Goal: Information Seeking & Learning: Learn about a topic

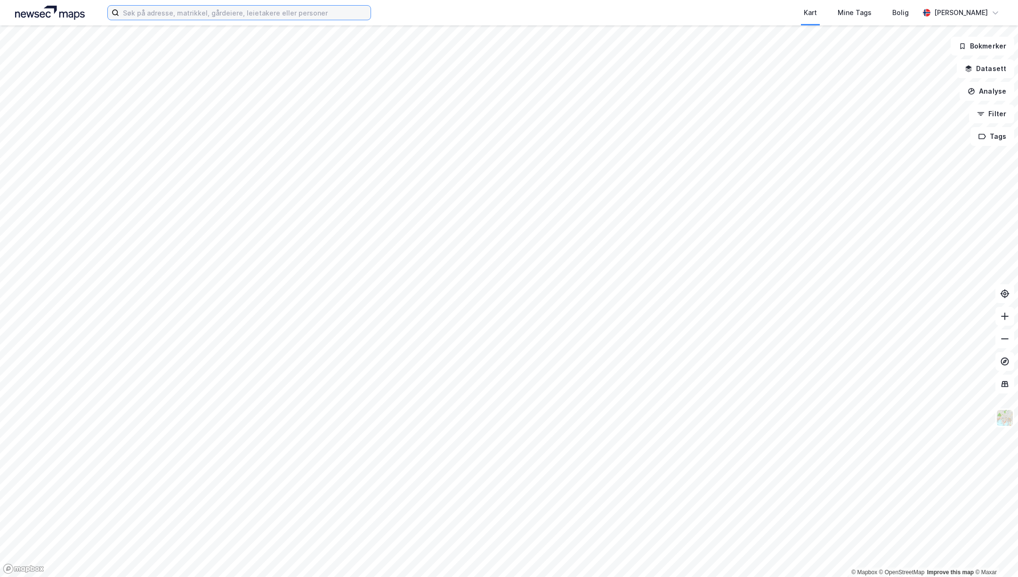
click at [275, 16] on input at bounding box center [244, 13] width 251 height 14
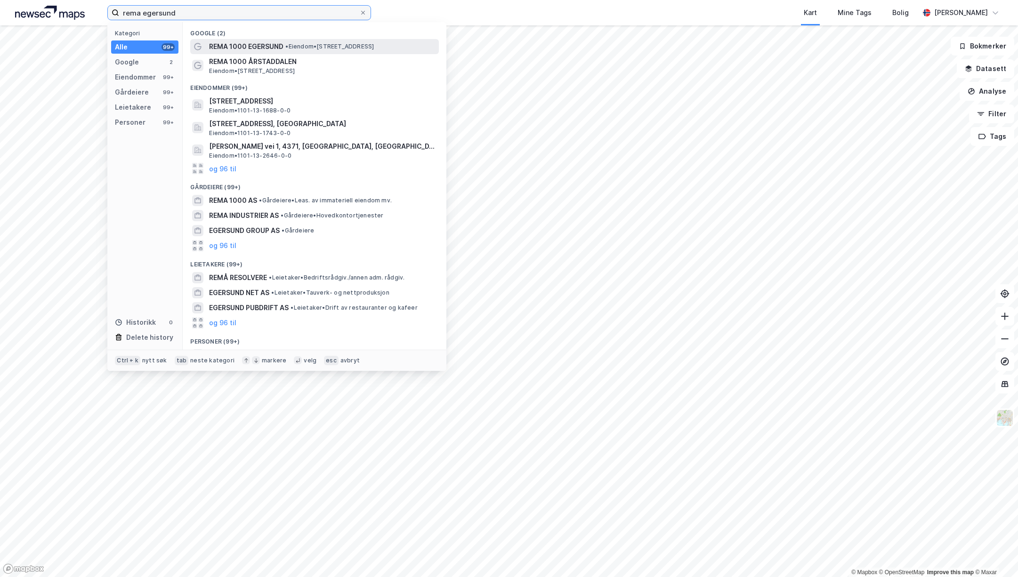
type input "rema egersund"
click at [248, 48] on span "REMA 1000 EGERSUND" at bounding box center [246, 46] width 74 height 11
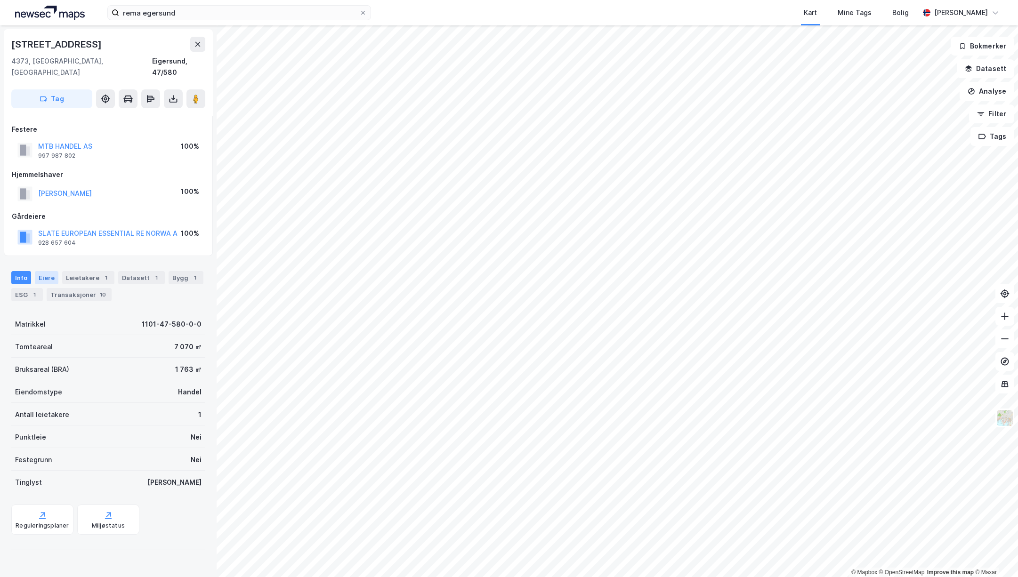
click at [45, 271] on div "Eiere" at bounding box center [47, 277] width 24 height 13
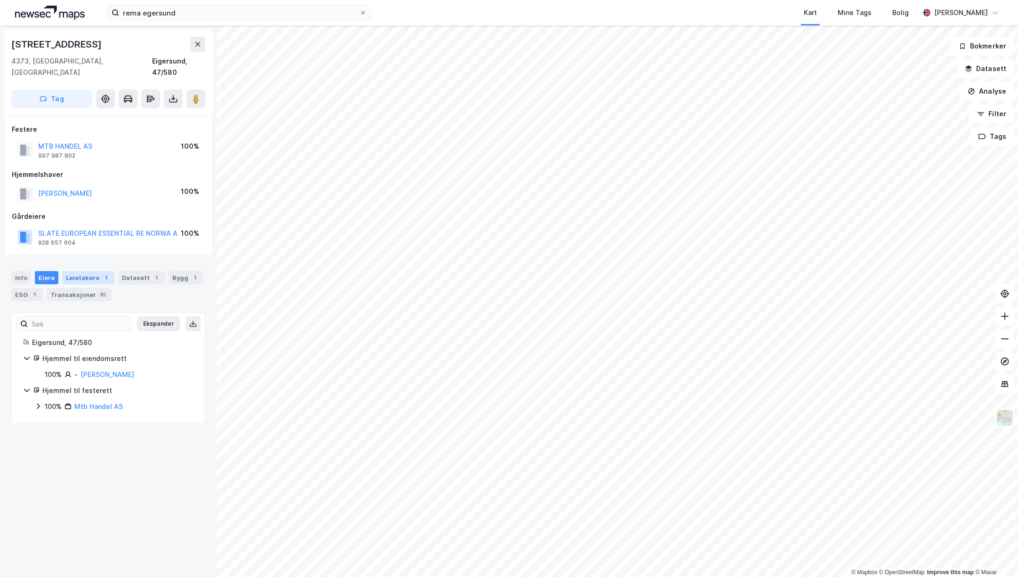
click at [73, 271] on div "Leietakere 1" at bounding box center [88, 277] width 52 height 13
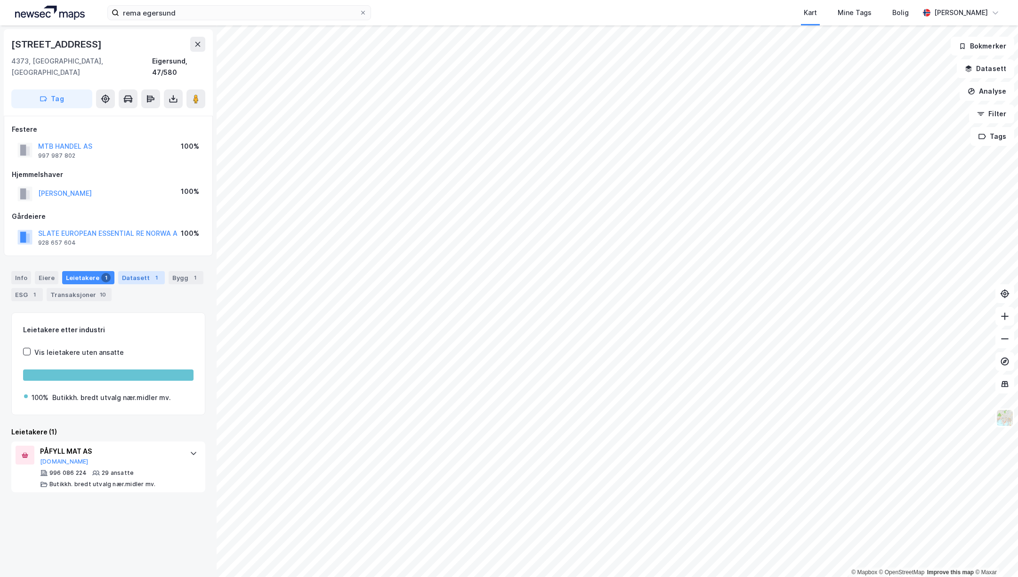
click at [132, 271] on div "Datasett 1" at bounding box center [141, 277] width 47 height 13
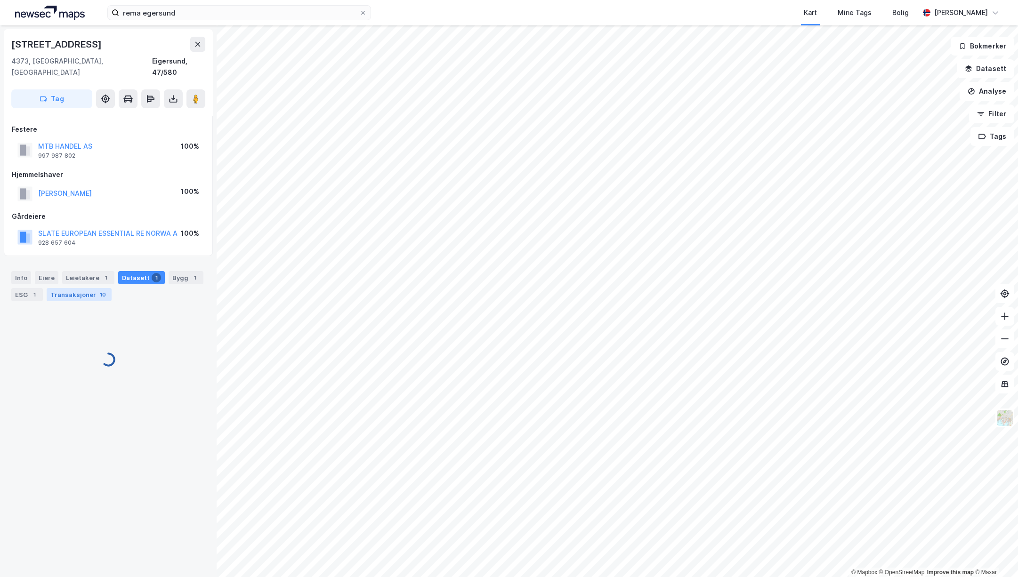
click at [67, 289] on div "Transaksjoner 10" at bounding box center [79, 294] width 65 height 13
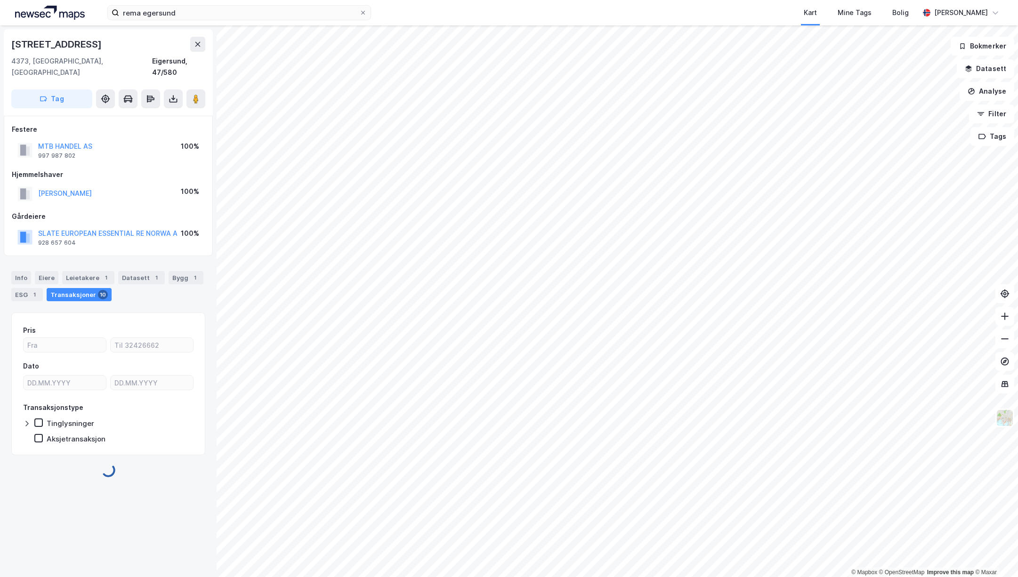
click at [71, 288] on div "Transaksjoner 10" at bounding box center [79, 294] width 65 height 13
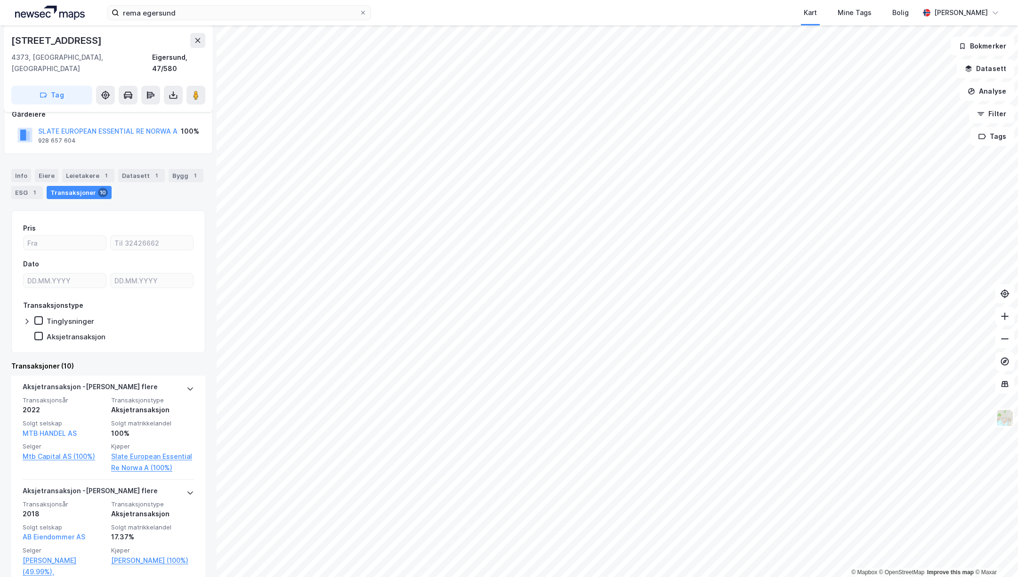
scroll to position [102, 0]
click at [86, 169] on div "Leietakere 1" at bounding box center [88, 175] width 52 height 13
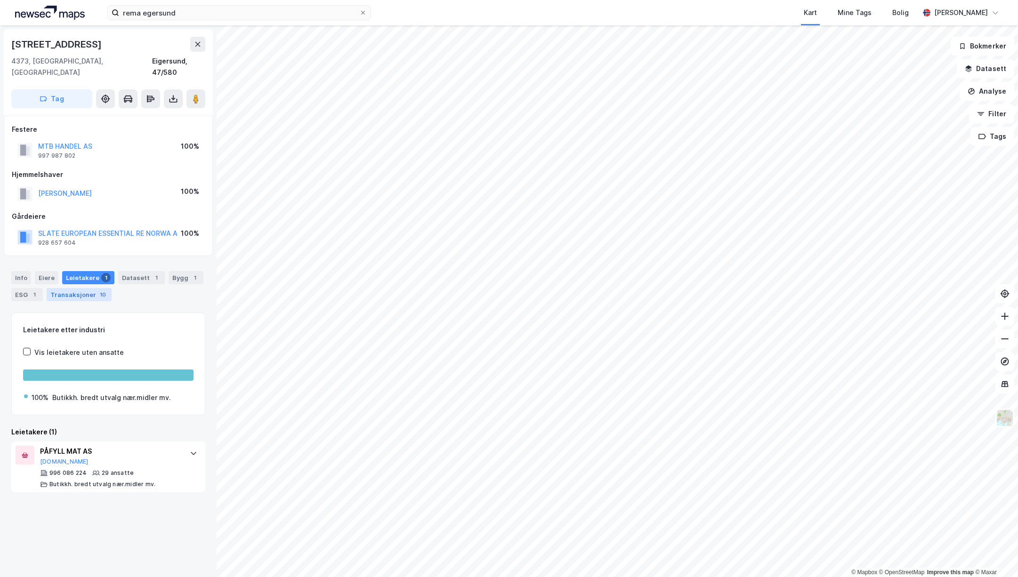
click at [84, 288] on div "Transaksjoner 10" at bounding box center [79, 294] width 65 height 13
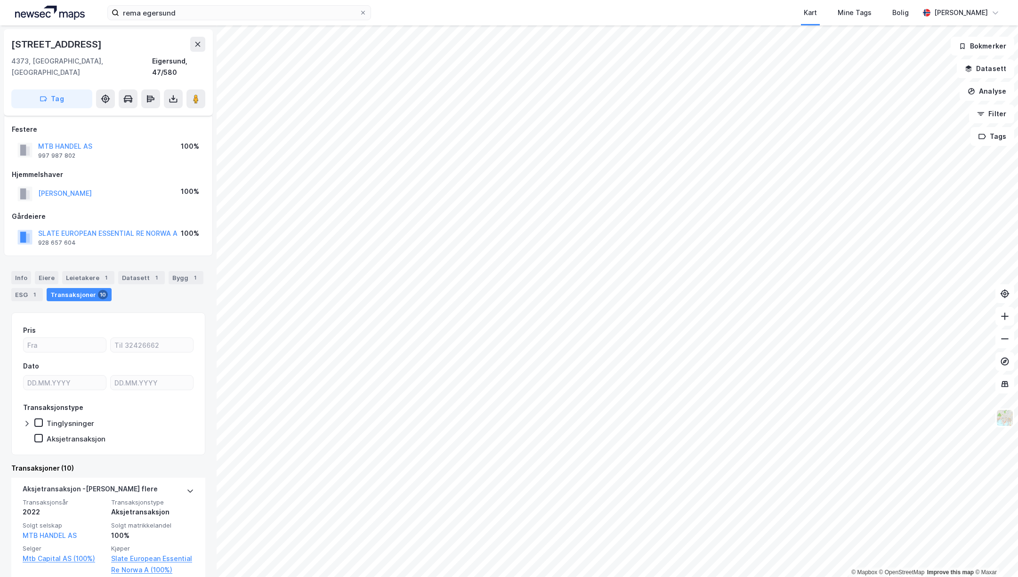
scroll to position [68, 0]
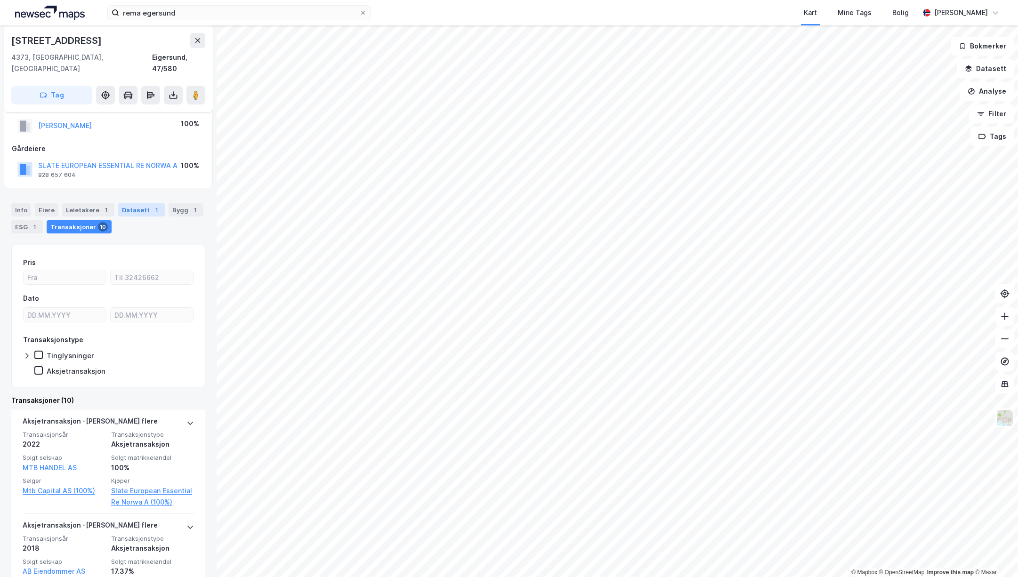
click at [140, 203] on div "Datasett 1" at bounding box center [141, 209] width 47 height 13
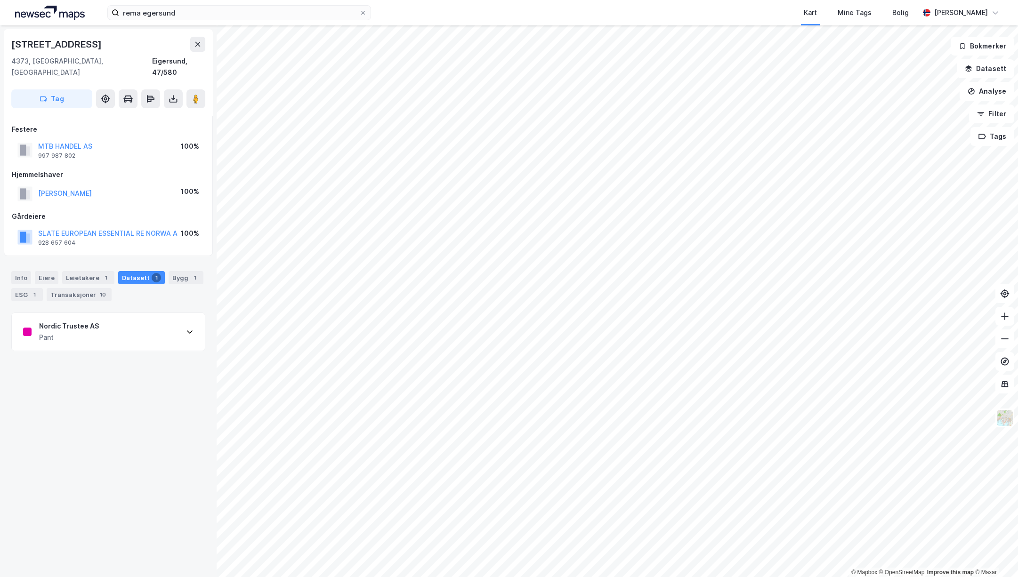
click at [141, 327] on div "Nordic Trustee AS Pant" at bounding box center [108, 332] width 193 height 38
click at [143, 322] on div "Nordic Trustee AS Pant" at bounding box center [108, 332] width 193 height 38
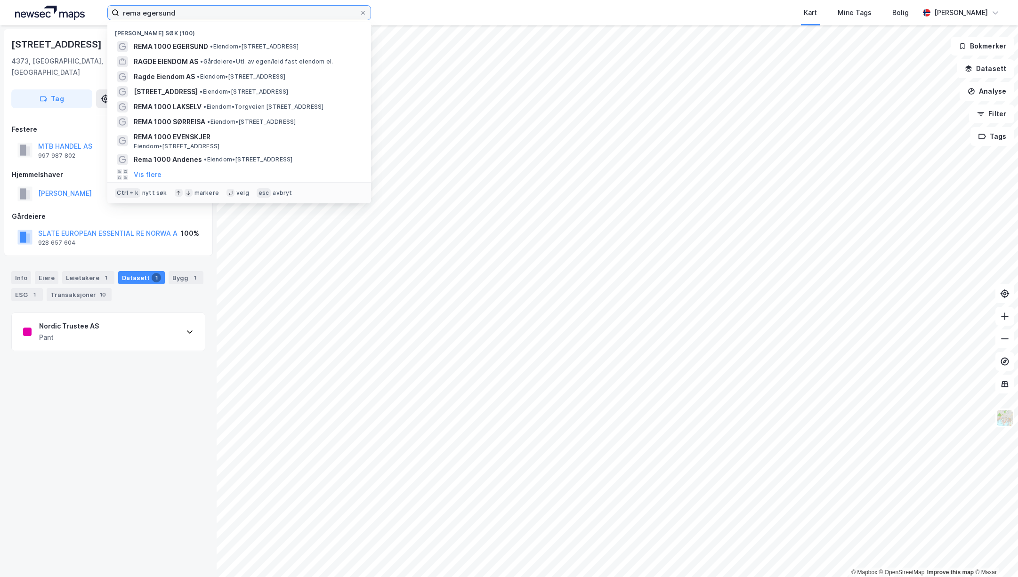
drag, startPoint x: 278, startPoint y: 13, endPoint x: -8, endPoint y: -5, distance: 286.3
click at [119, 6] on input "rema egersund" at bounding box center [239, 13] width 240 height 14
click at [210, 16] on input "slate" at bounding box center [239, 13] width 240 height 14
drag, startPoint x: 159, startPoint y: 15, endPoint x: -8, endPoint y: 11, distance: 167.2
click at [119, 11] on input "slate" at bounding box center [239, 13] width 240 height 14
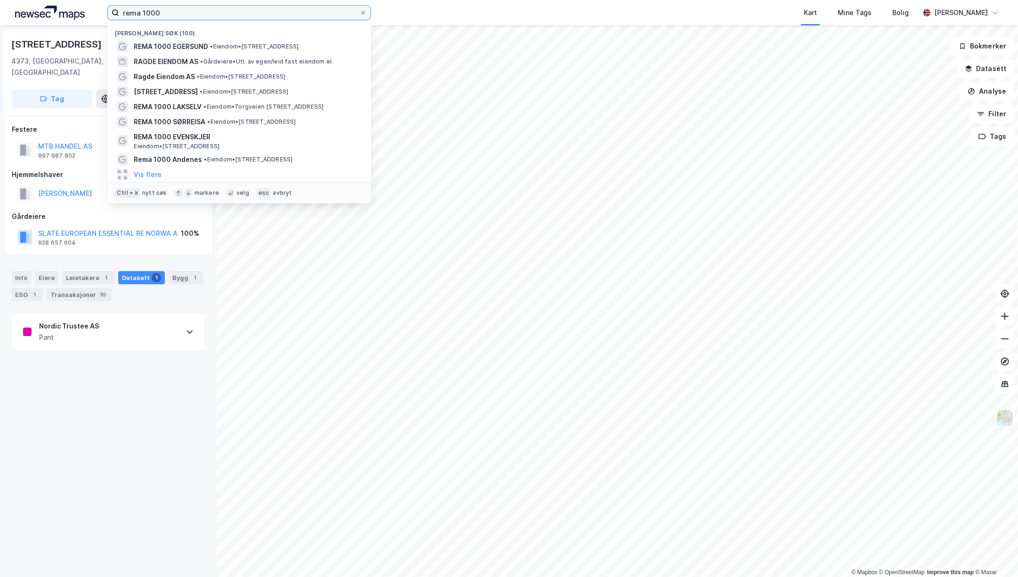
type input "rema 1000"
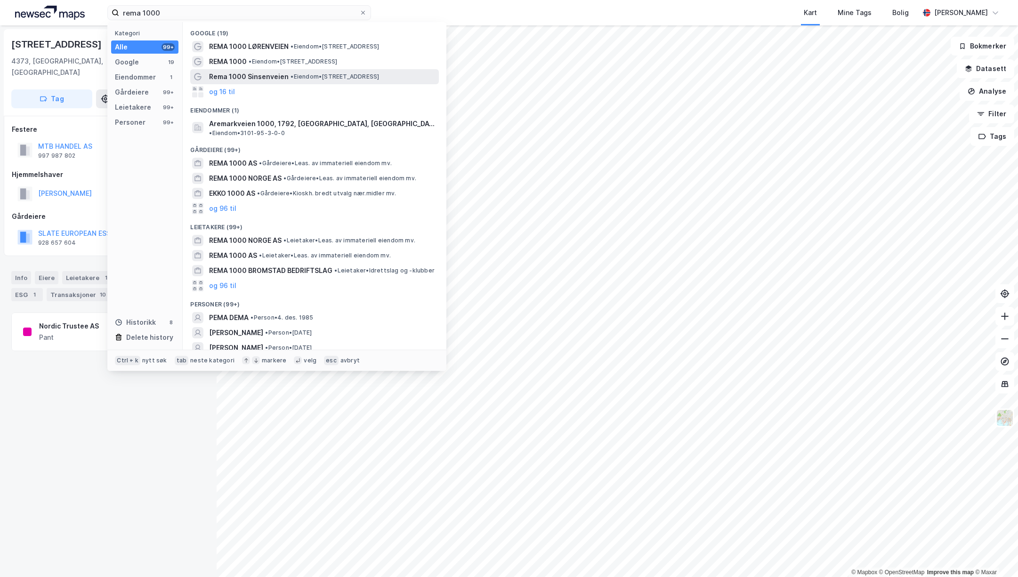
click at [290, 77] on span "•" at bounding box center [291, 76] width 3 height 7
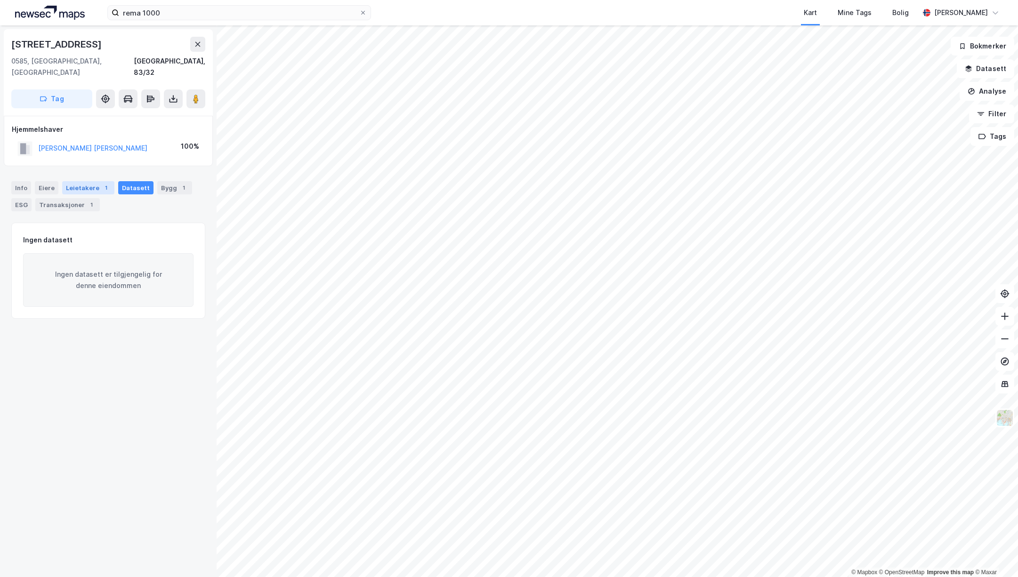
click at [73, 181] on div "Leietakere 1" at bounding box center [88, 187] width 52 height 13
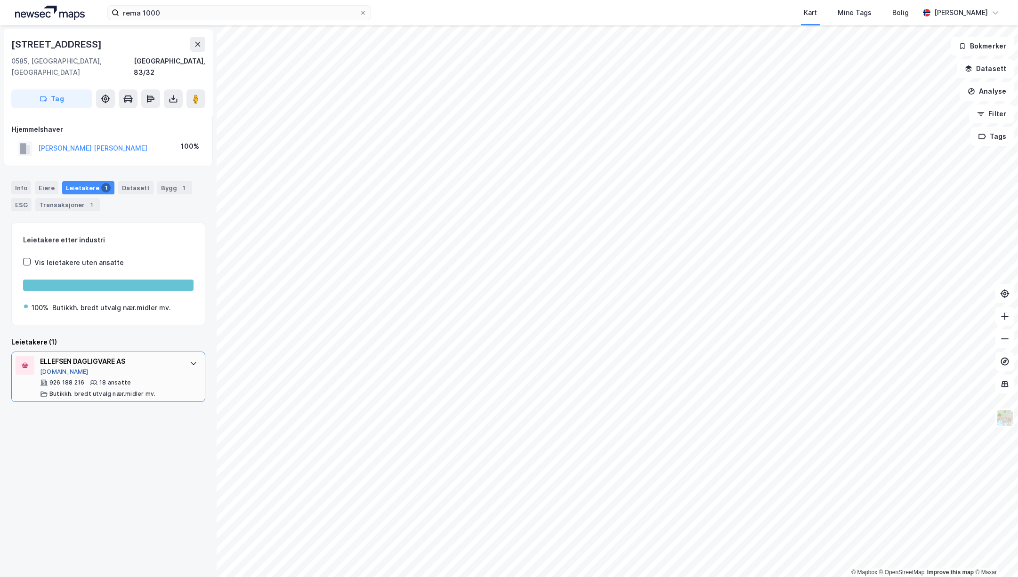
click at [49, 368] on button "[DOMAIN_NAME]" at bounding box center [64, 372] width 48 height 8
click at [195, 94] on image at bounding box center [196, 98] width 6 height 9
click at [71, 198] on div "Transaksjoner 1" at bounding box center [67, 204] width 64 height 13
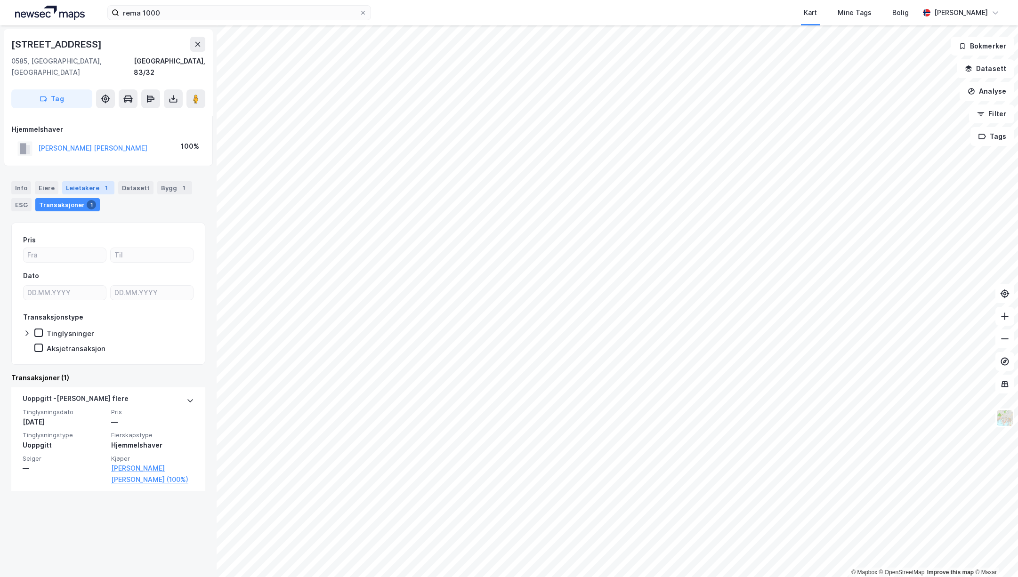
click at [81, 181] on div "Leietakere 1" at bounding box center [88, 187] width 52 height 13
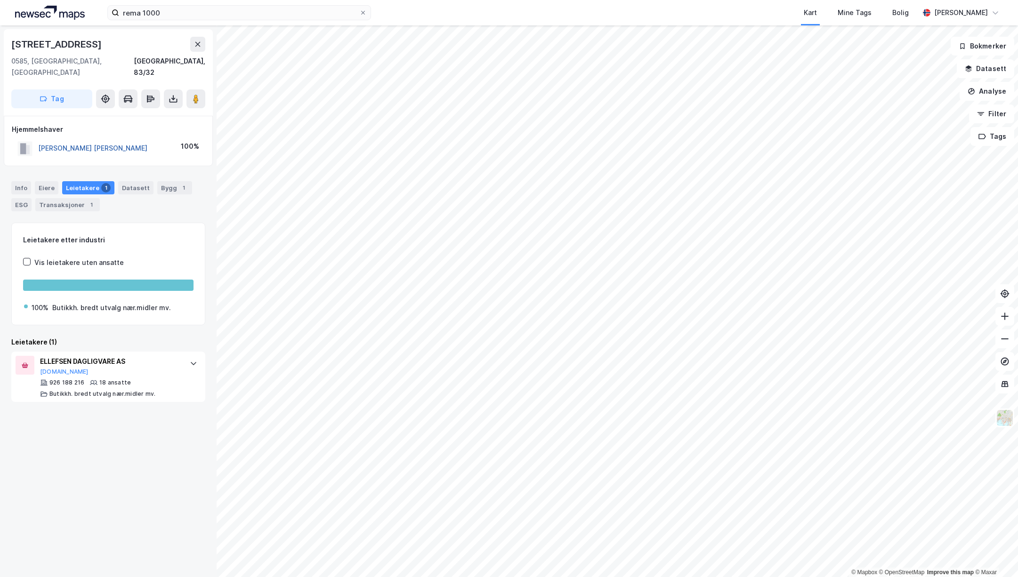
click at [0, 0] on button "[PERSON_NAME] [PERSON_NAME]" at bounding box center [0, 0] width 0 height 0
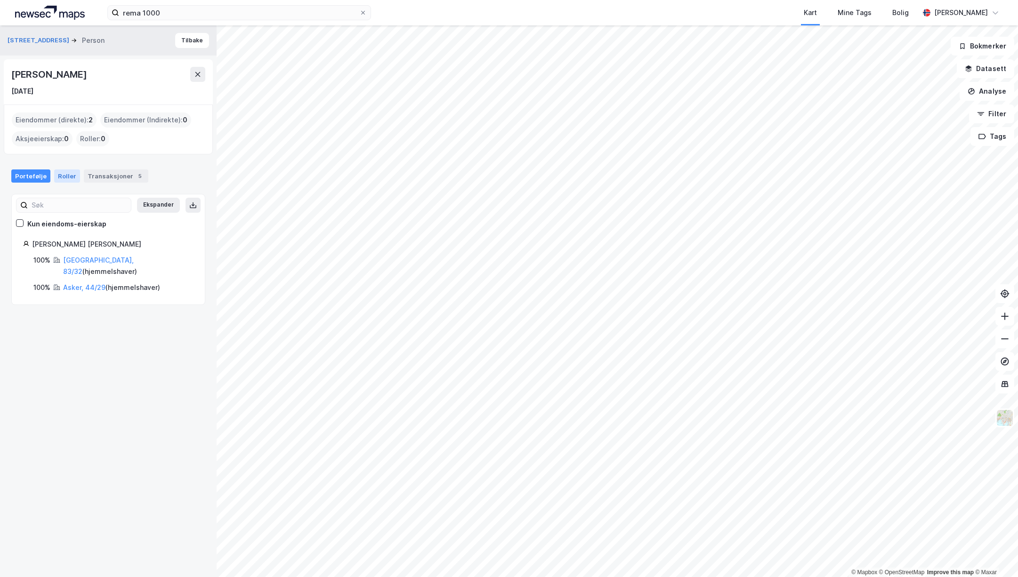
click at [62, 173] on div "Roller" at bounding box center [67, 175] width 26 height 13
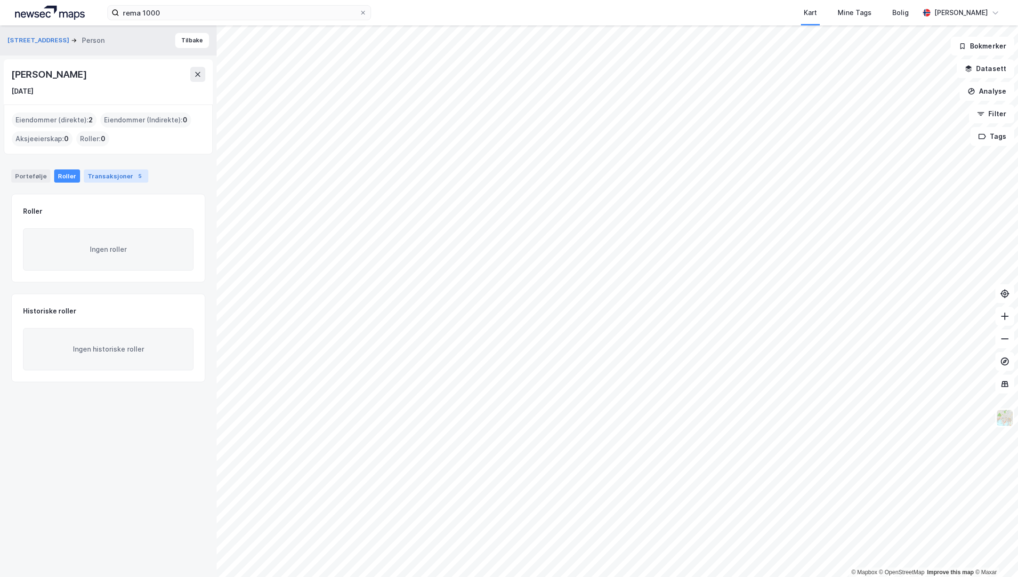
click at [84, 170] on div "Transaksjoner 5" at bounding box center [116, 175] width 64 height 13
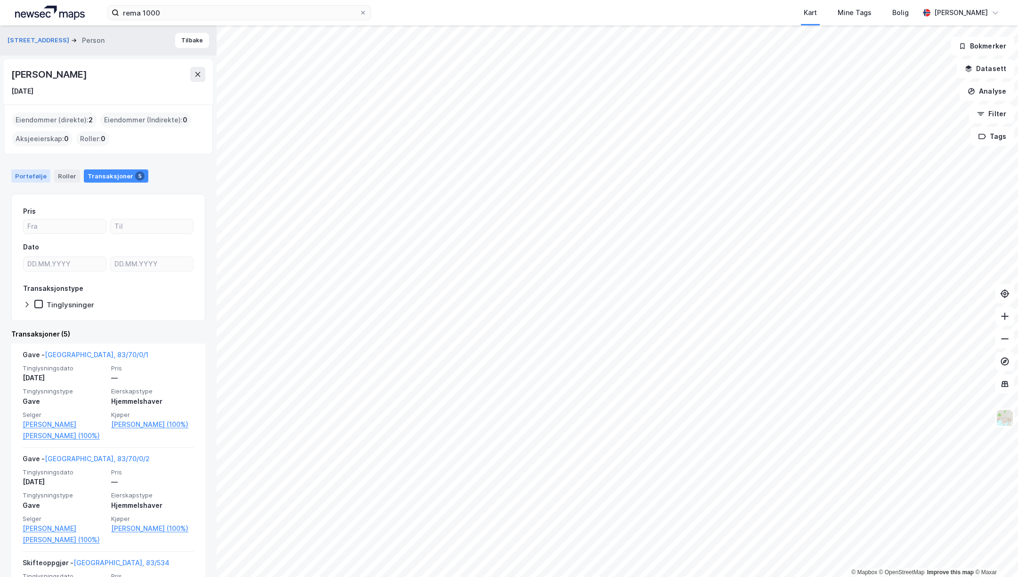
click at [27, 171] on div "Portefølje" at bounding box center [30, 175] width 39 height 13
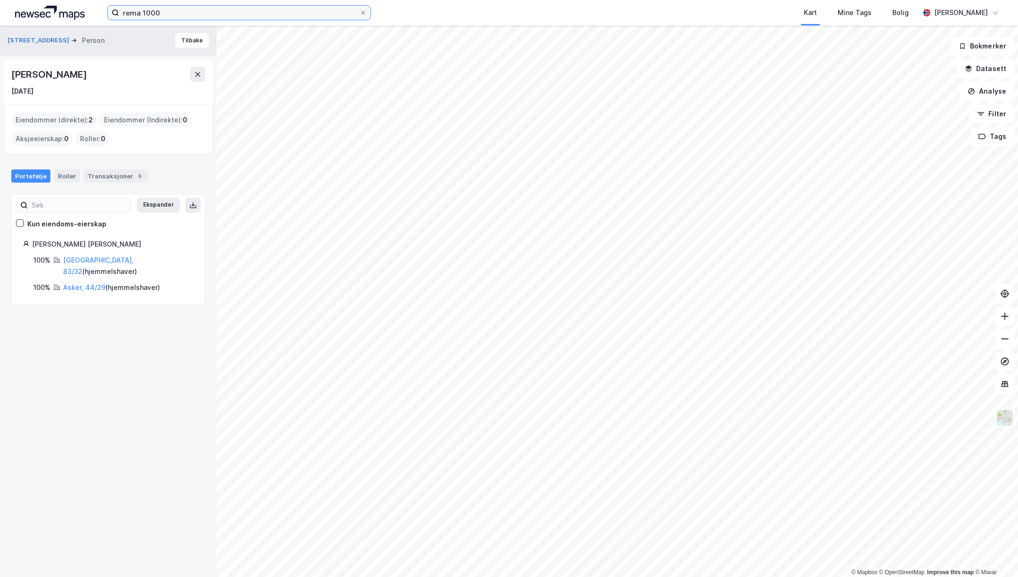
click at [163, 15] on input "rema 1000" at bounding box center [239, 13] width 240 height 14
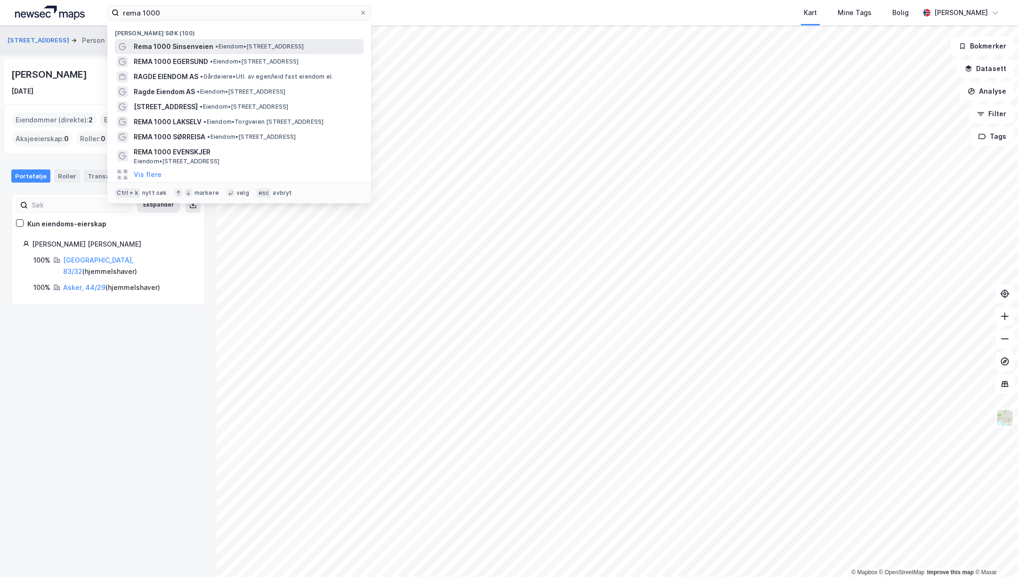
click at [190, 44] on span "Rema 1000 Sinsenveien" at bounding box center [174, 46] width 80 height 11
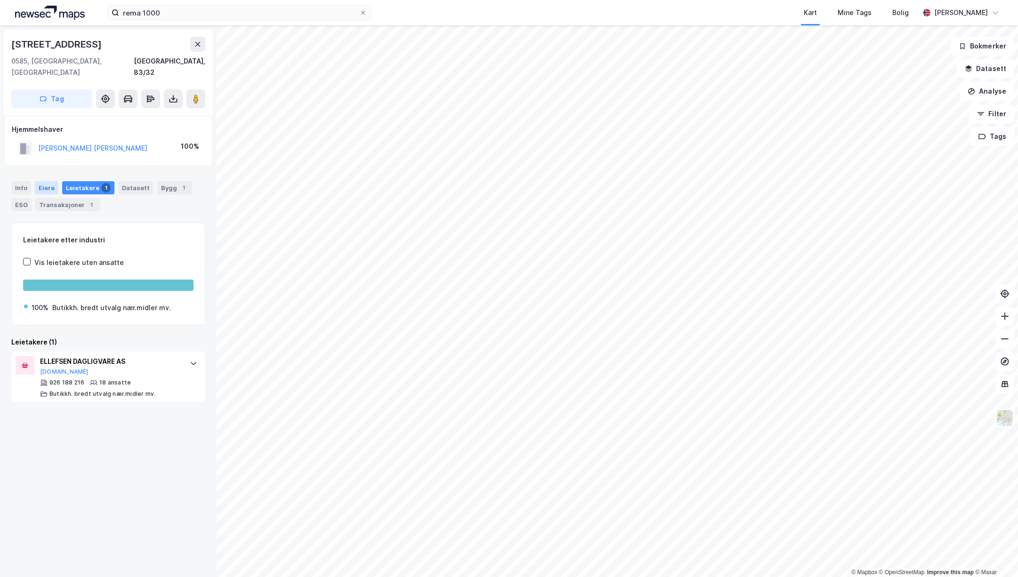
click at [48, 181] on div "Eiere" at bounding box center [47, 187] width 24 height 13
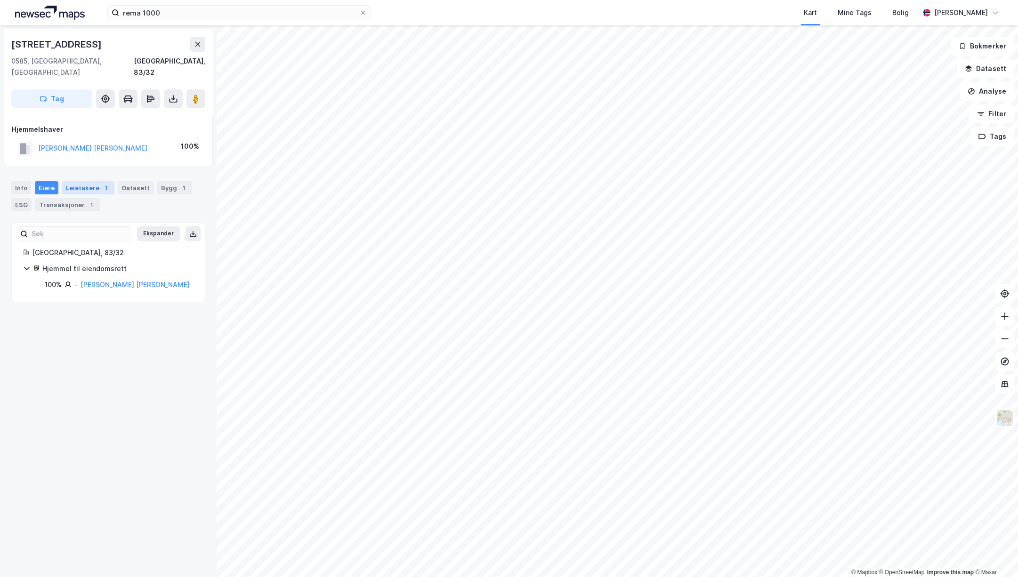
click at [97, 181] on div "Leietakere 1" at bounding box center [88, 187] width 52 height 13
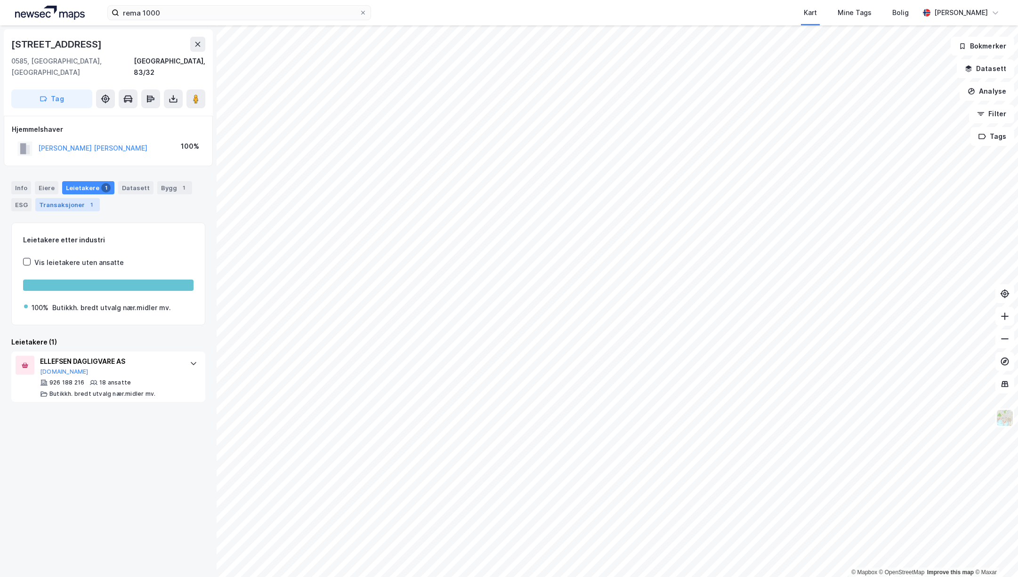
click at [78, 198] on div "Transaksjoner 1" at bounding box center [67, 204] width 64 height 13
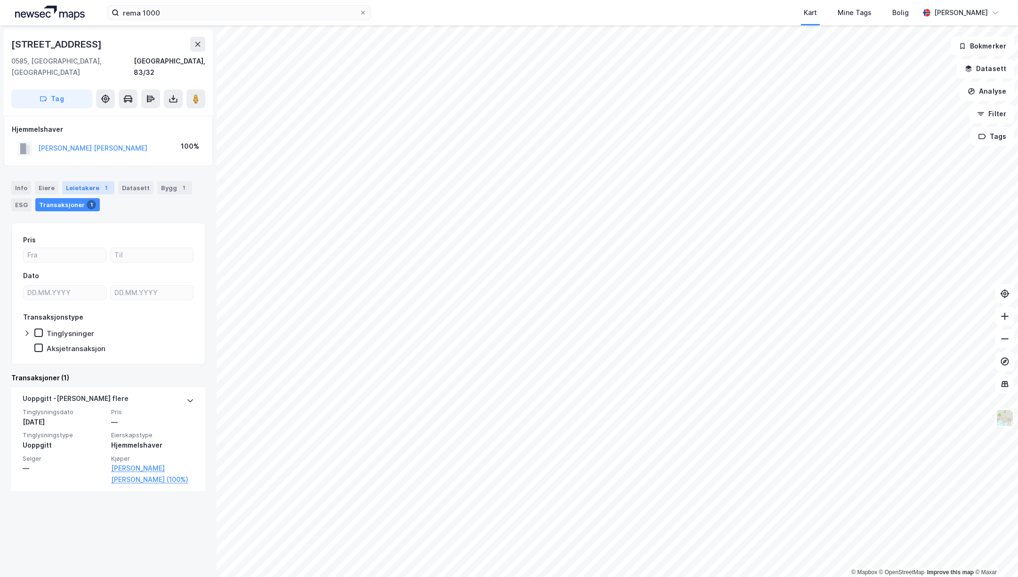
click at [81, 181] on div "Leietakere 1" at bounding box center [88, 187] width 52 height 13
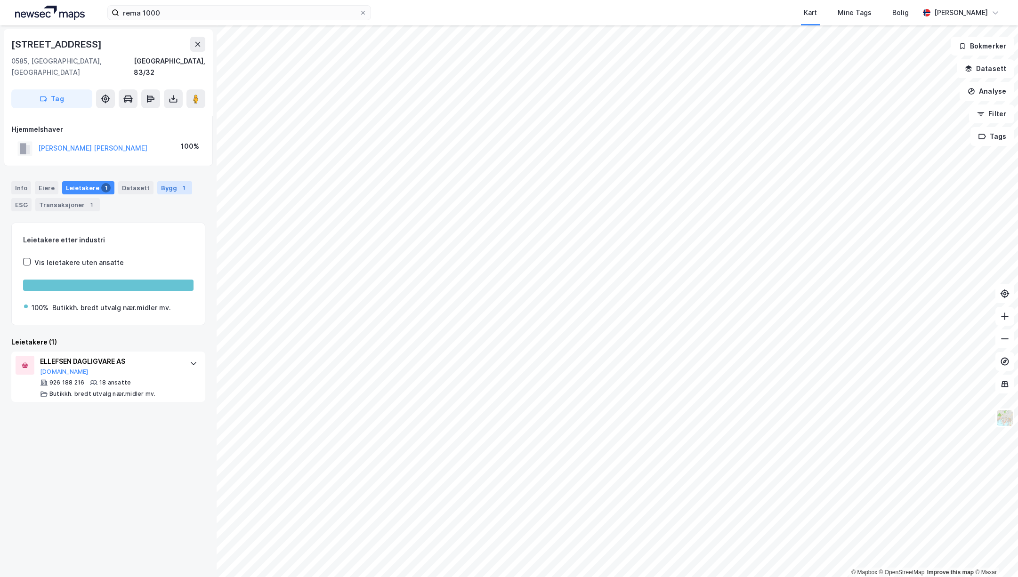
click at [163, 181] on div "Bygg 1" at bounding box center [174, 187] width 35 height 13
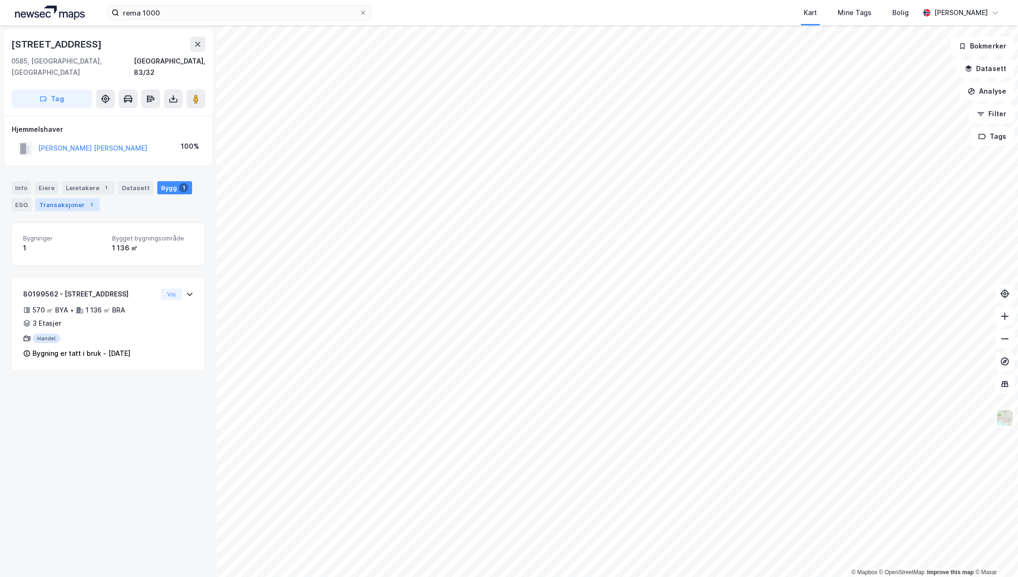
click at [80, 200] on div "Transaksjoner 1" at bounding box center [67, 204] width 64 height 13
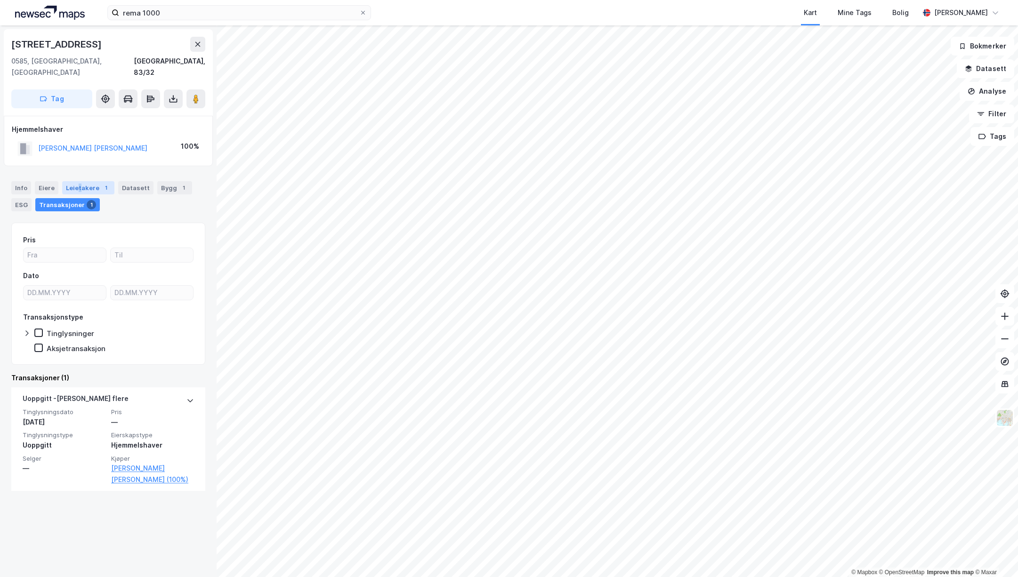
click at [76, 181] on div "Leietakere 1" at bounding box center [88, 187] width 52 height 13
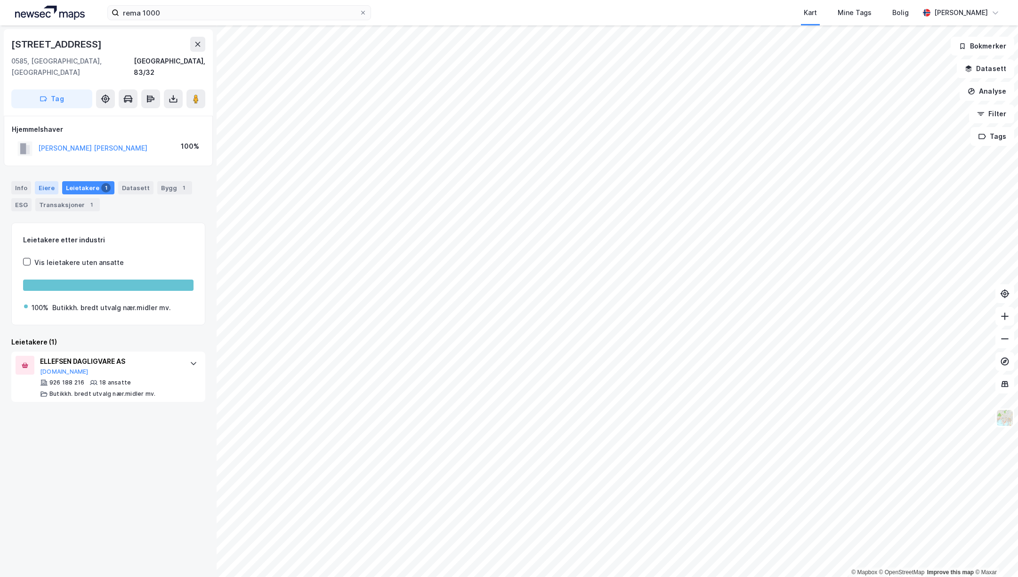
click at [41, 181] on div "Eiere" at bounding box center [47, 187] width 24 height 13
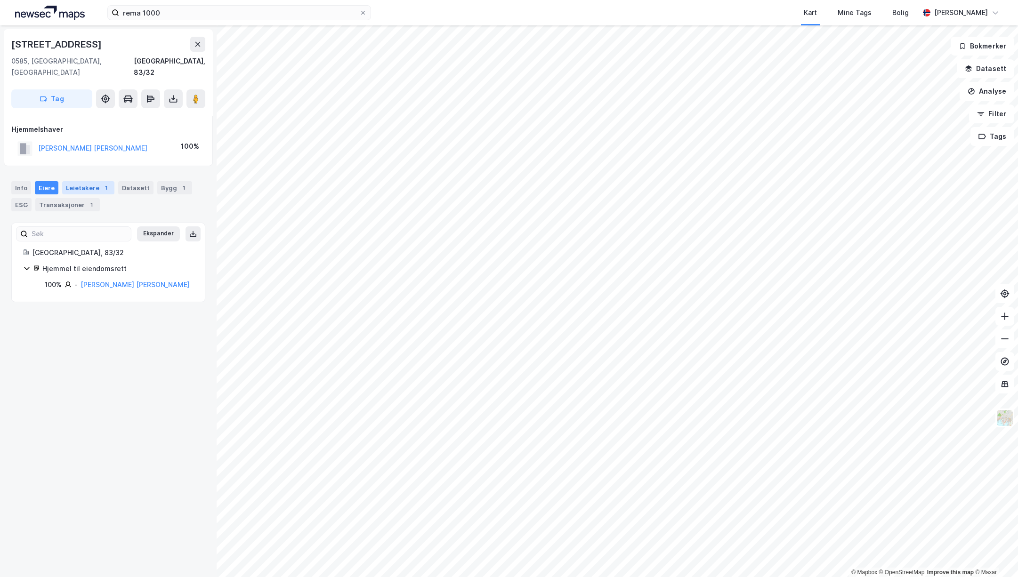
click at [76, 181] on div "Leietakere 1" at bounding box center [88, 187] width 52 height 13
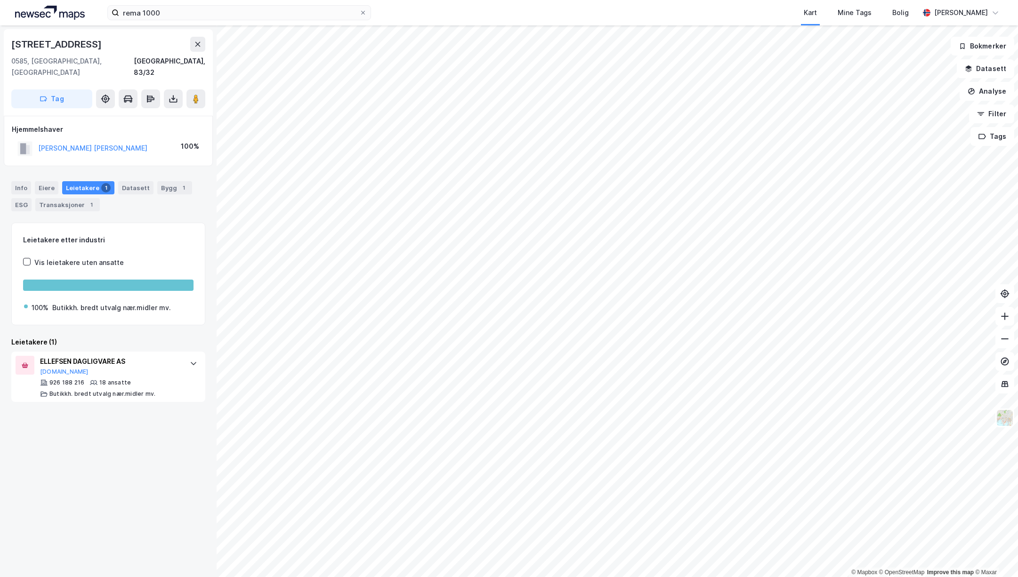
click at [64, 202] on div "Info [PERSON_NAME] 1 Datasett Bygg 1 ESG Transaksjoner 1" at bounding box center [108, 192] width 217 height 45
click at [67, 198] on div "Transaksjoner 1" at bounding box center [67, 204] width 64 height 13
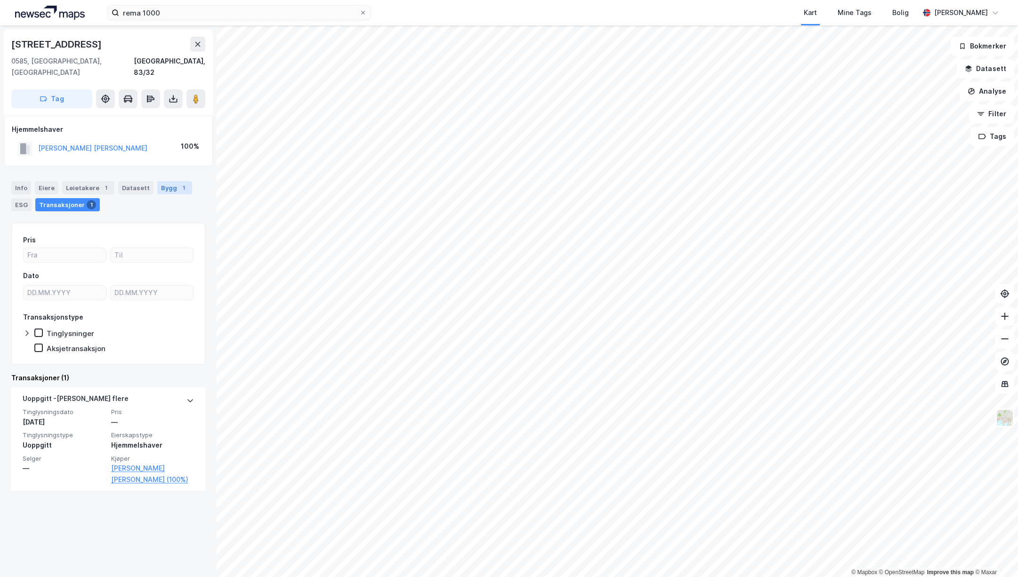
click at [179, 183] on div "1" at bounding box center [183, 187] width 9 height 9
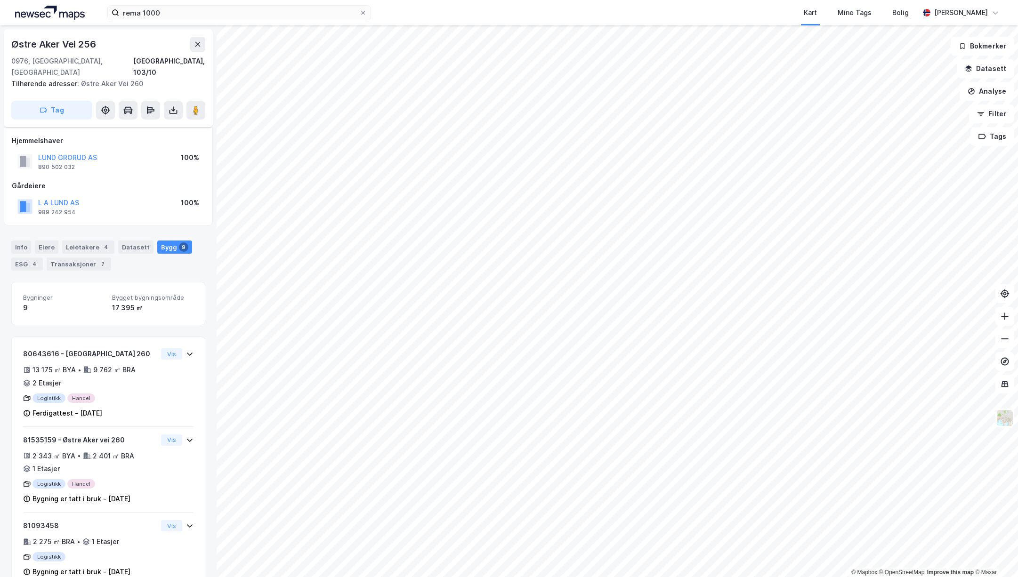
scroll to position [68, 0]
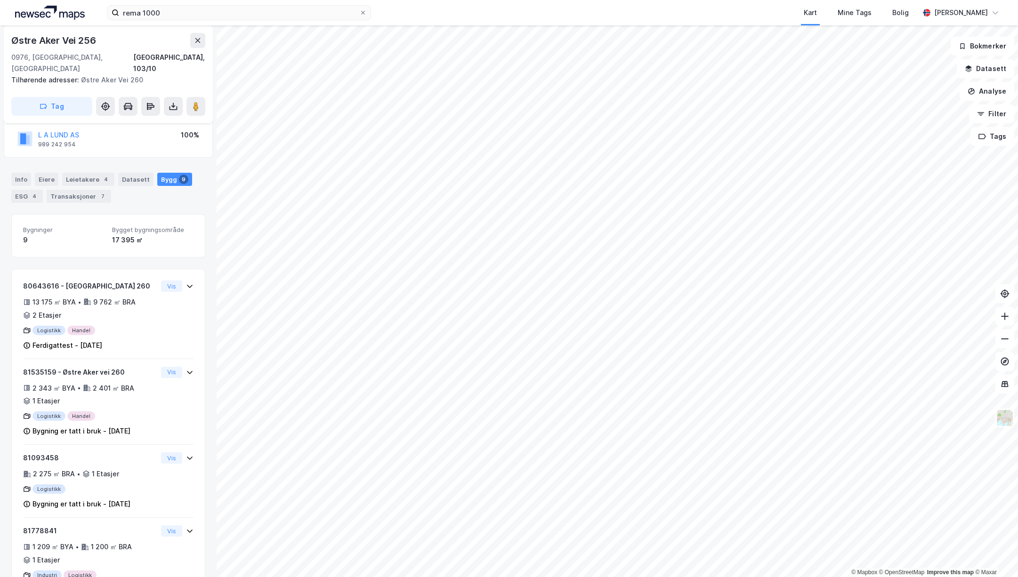
scroll to position [21, 0]
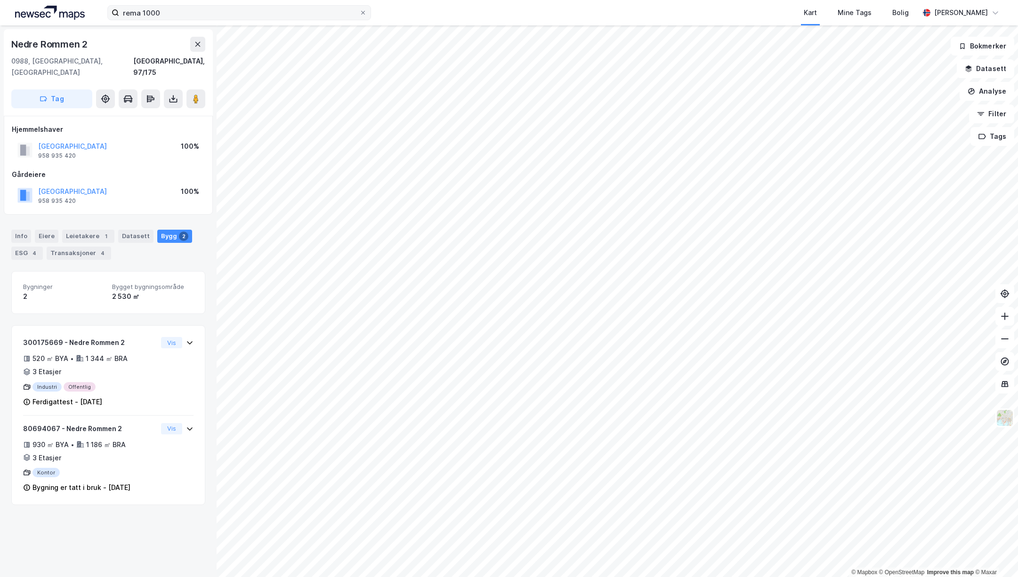
click at [360, 16] on label "rema 1000" at bounding box center [239, 12] width 264 height 15
click at [359, 16] on input "rema 1000" at bounding box center [239, 13] width 240 height 14
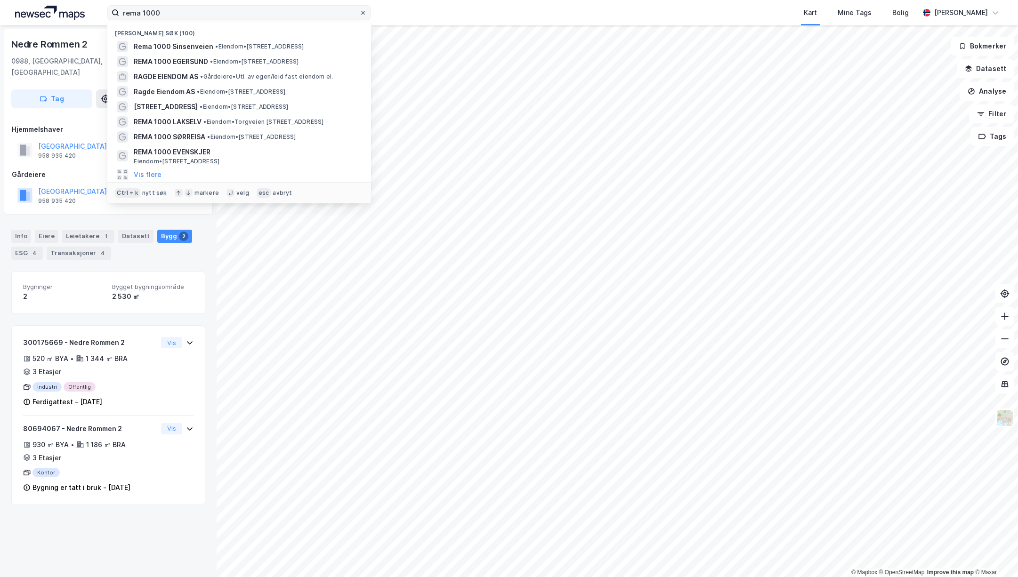
click at [364, 13] on icon at bounding box center [363, 13] width 6 height 6
click at [359, 13] on input "rema 1000" at bounding box center [239, 13] width 240 height 14
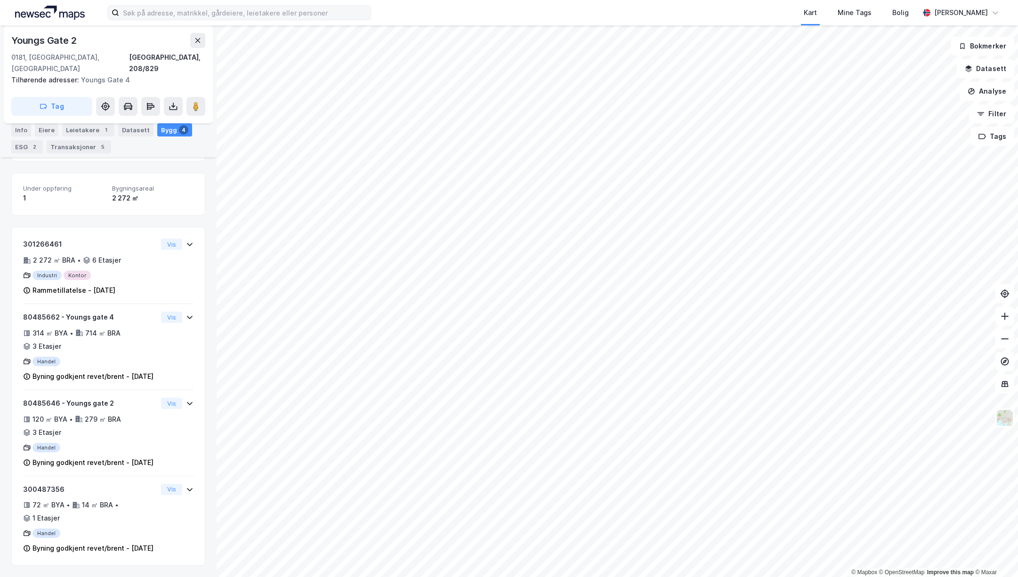
scroll to position [173, 0]
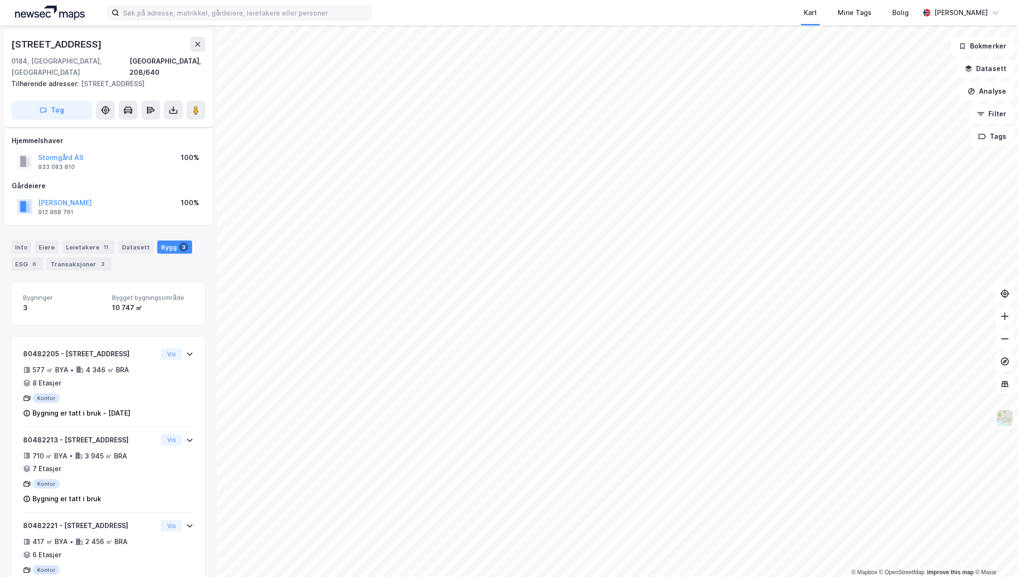
scroll to position [25, 0]
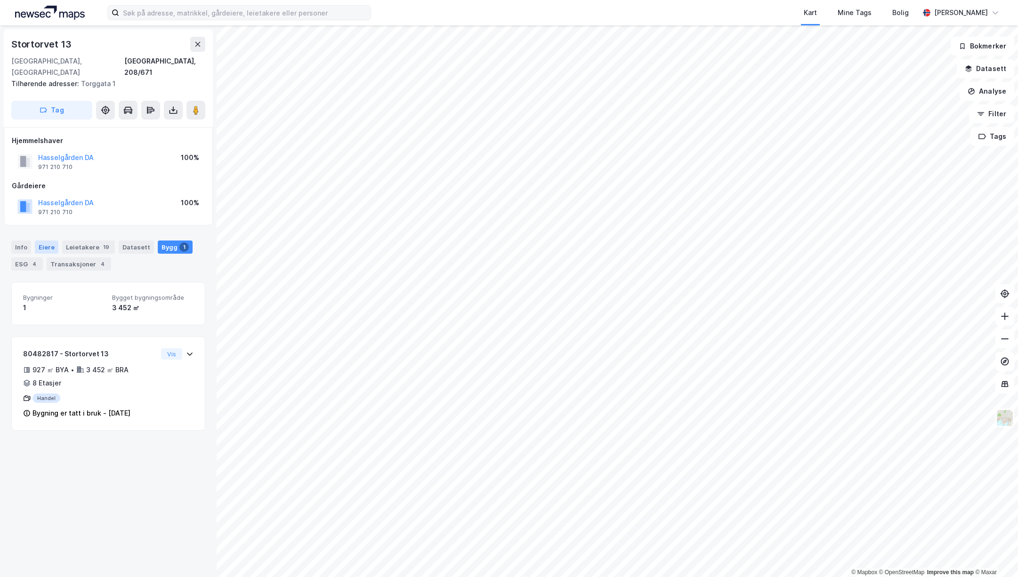
click at [51, 241] on div "Eiere" at bounding box center [47, 247] width 24 height 13
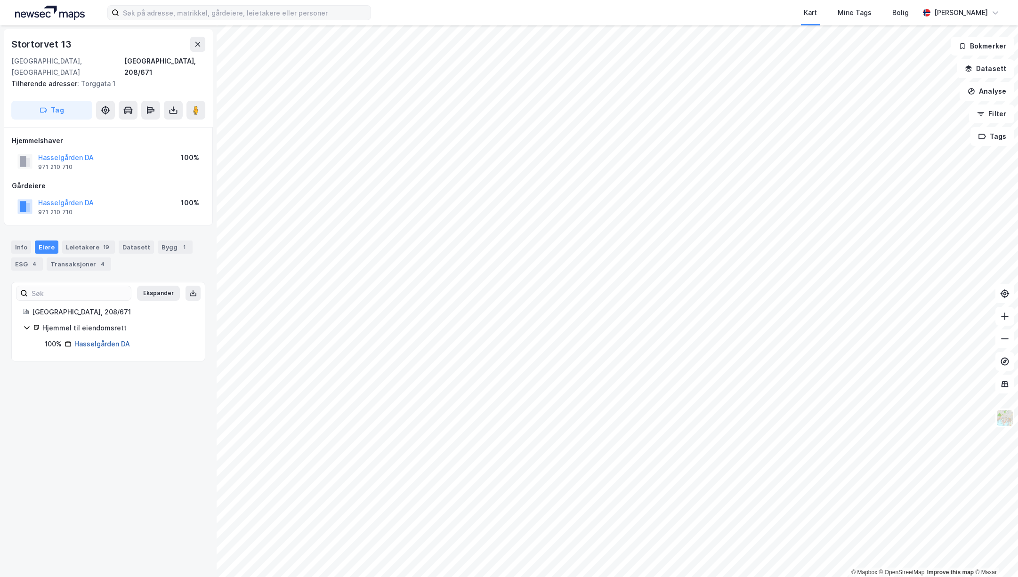
click at [89, 340] on link "Hasselgården DA" at bounding box center [102, 344] width 56 height 8
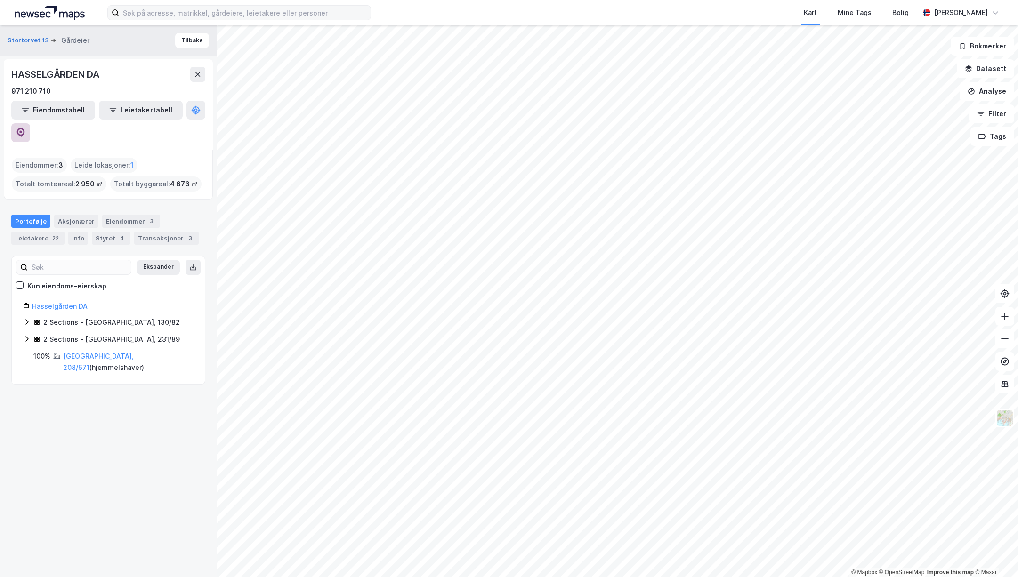
click at [30, 123] on button at bounding box center [20, 132] width 19 height 19
click at [25, 128] on icon at bounding box center [21, 132] width 8 height 9
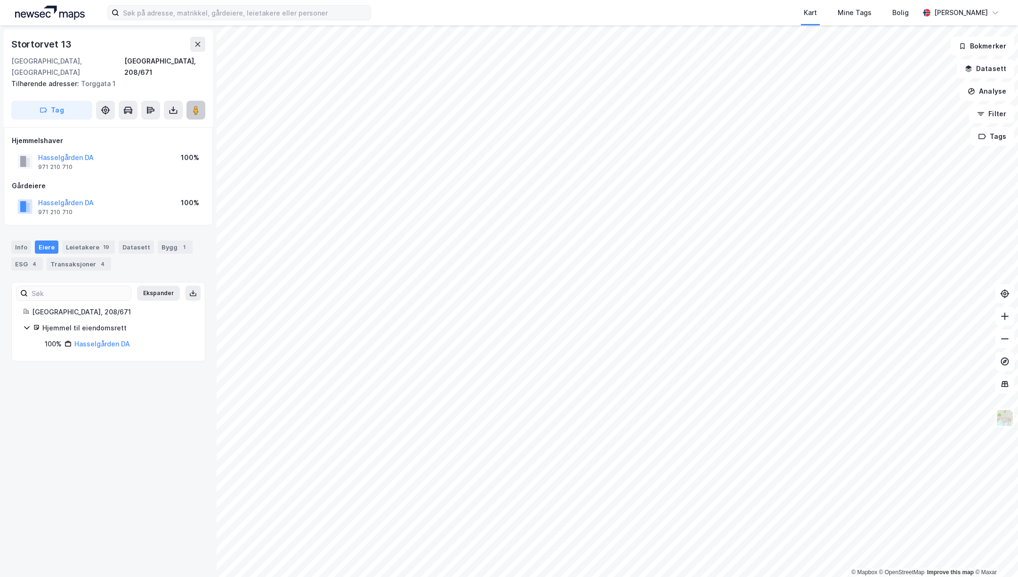
click at [199, 105] on icon at bounding box center [195, 109] width 9 height 9
click at [91, 245] on div "Info [PERSON_NAME] 19 Datasett Bygg 1 ESG 4 Transaksjoner 4" at bounding box center [108, 256] width 194 height 30
click at [91, 257] on div "Transaksjoner 4" at bounding box center [79, 263] width 64 height 13
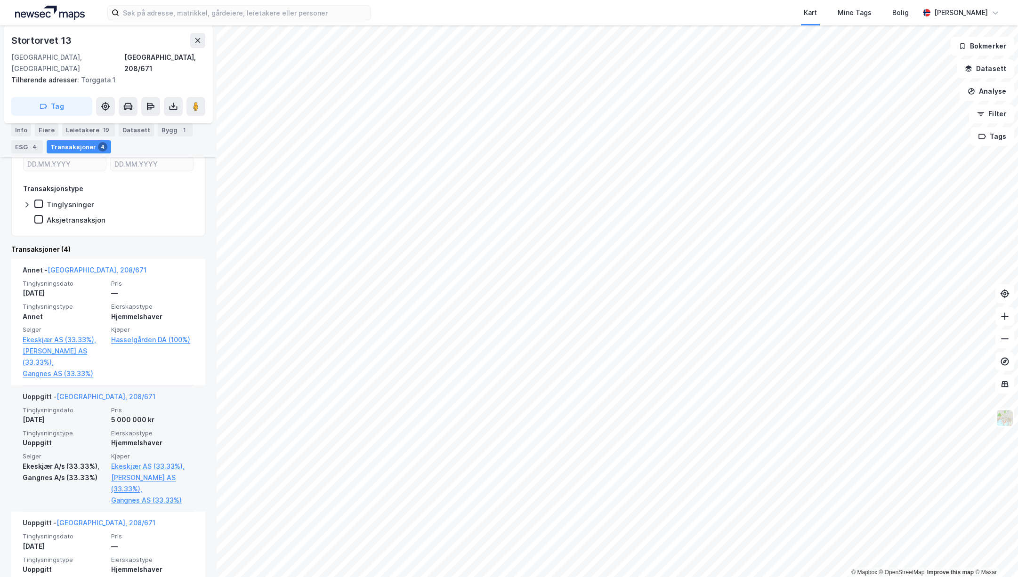
scroll to position [203, 0]
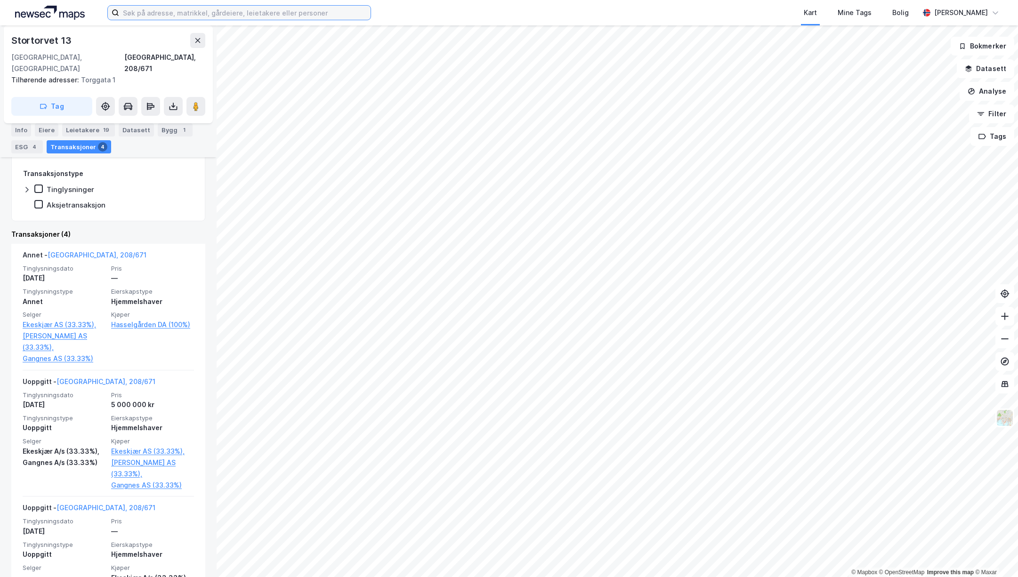
click at [161, 17] on input at bounding box center [244, 13] width 251 height 14
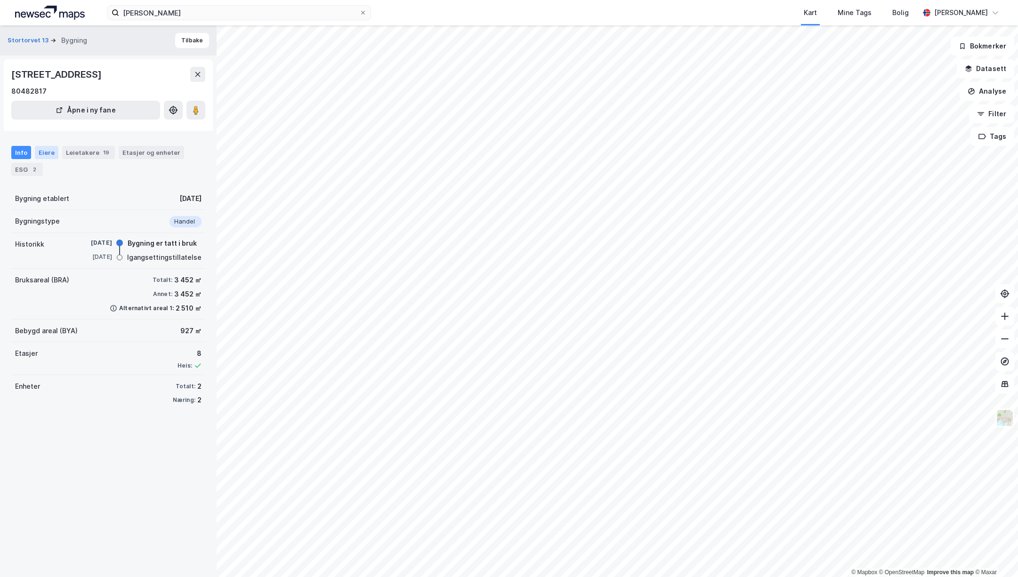
click at [36, 153] on div "Eiere" at bounding box center [47, 152] width 24 height 13
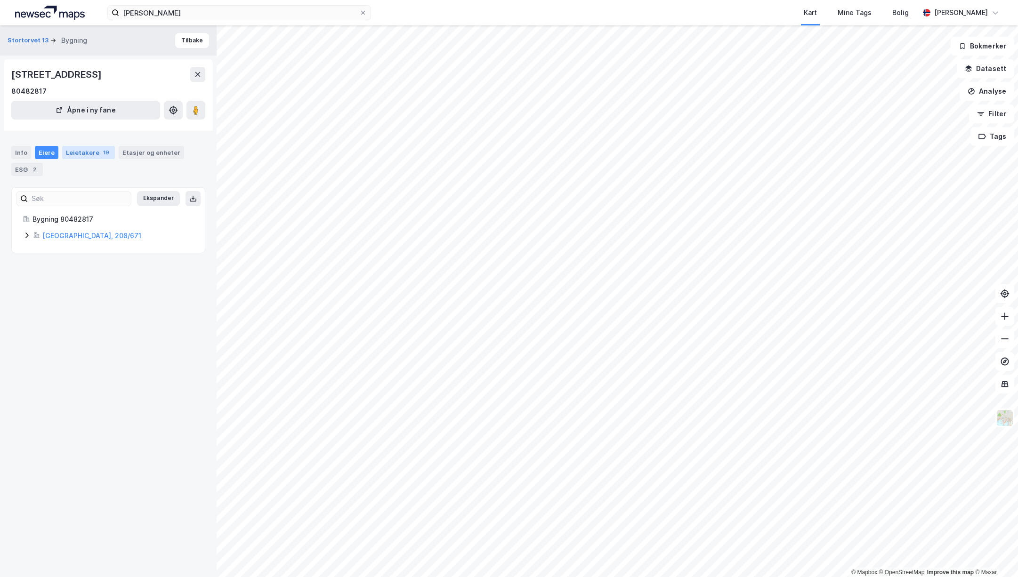
click at [88, 153] on div "Leietakere 19" at bounding box center [88, 152] width 53 height 13
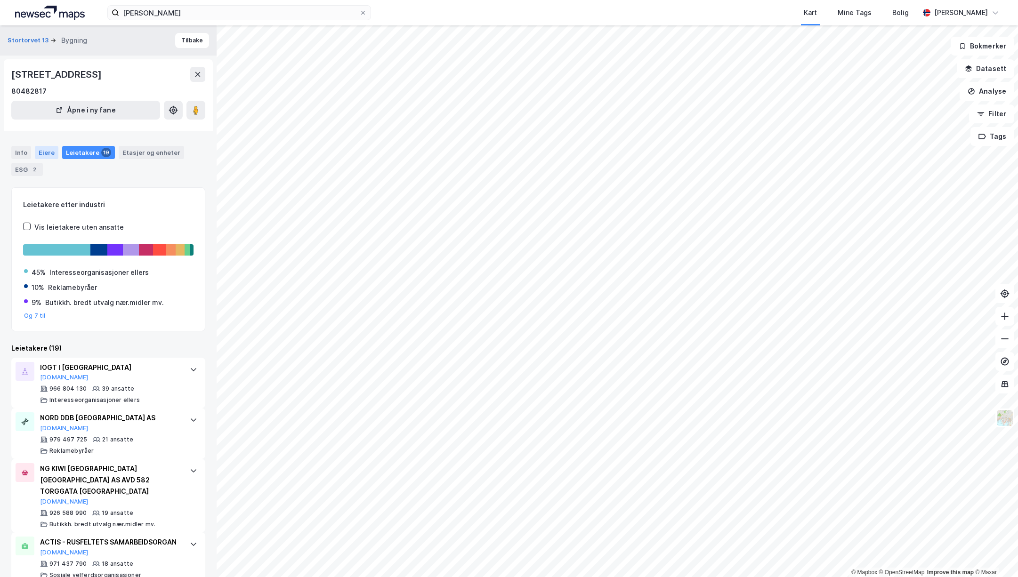
click at [51, 151] on div "Eiere" at bounding box center [47, 152] width 24 height 13
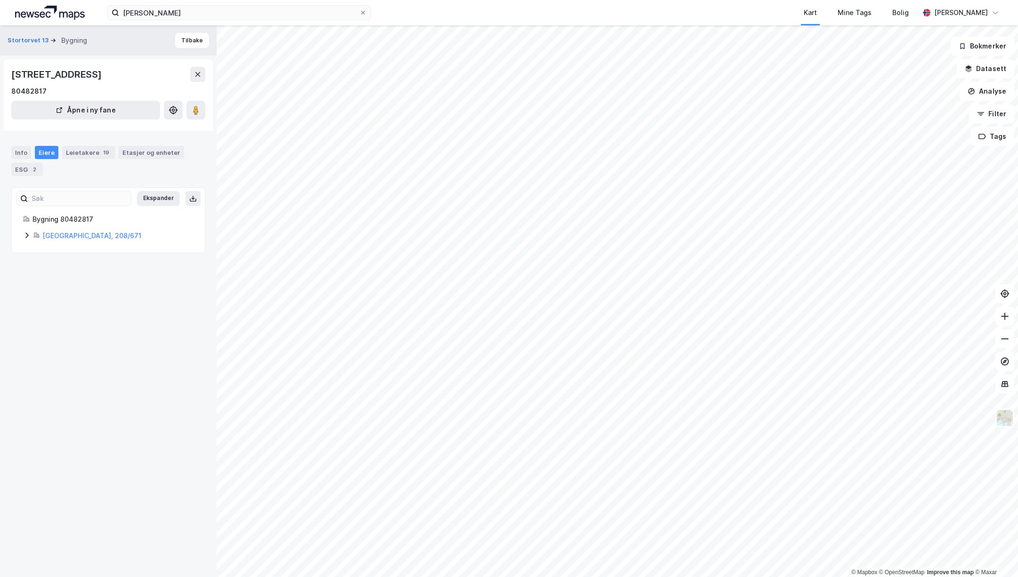
click at [13, 160] on div "Info Eiere Leietakere 19 Etasjer og enheter ESG 2" at bounding box center [108, 161] width 194 height 30
click at [18, 154] on div "Info" at bounding box center [21, 152] width 20 height 13
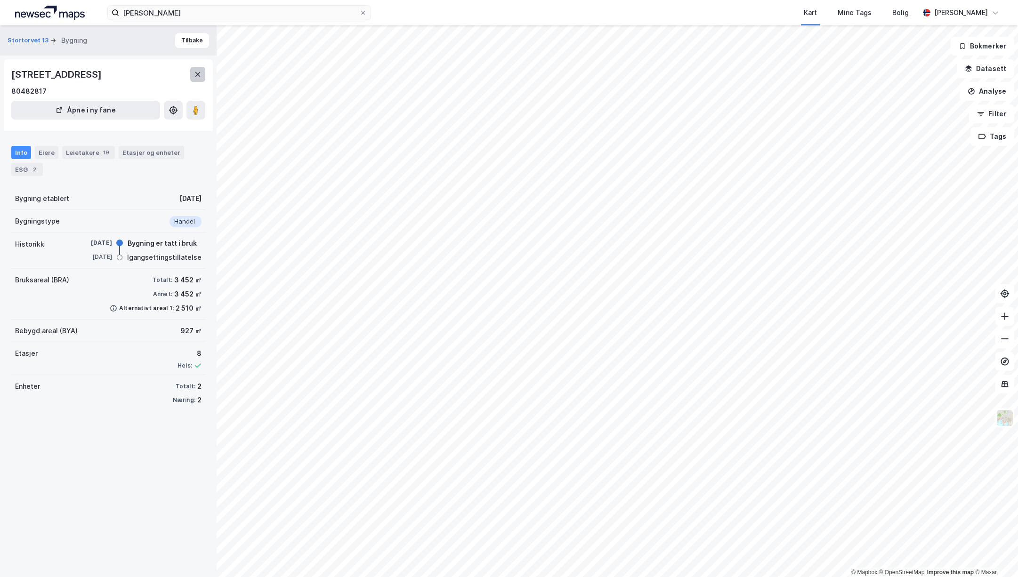
click at [192, 71] on button at bounding box center [197, 74] width 15 height 15
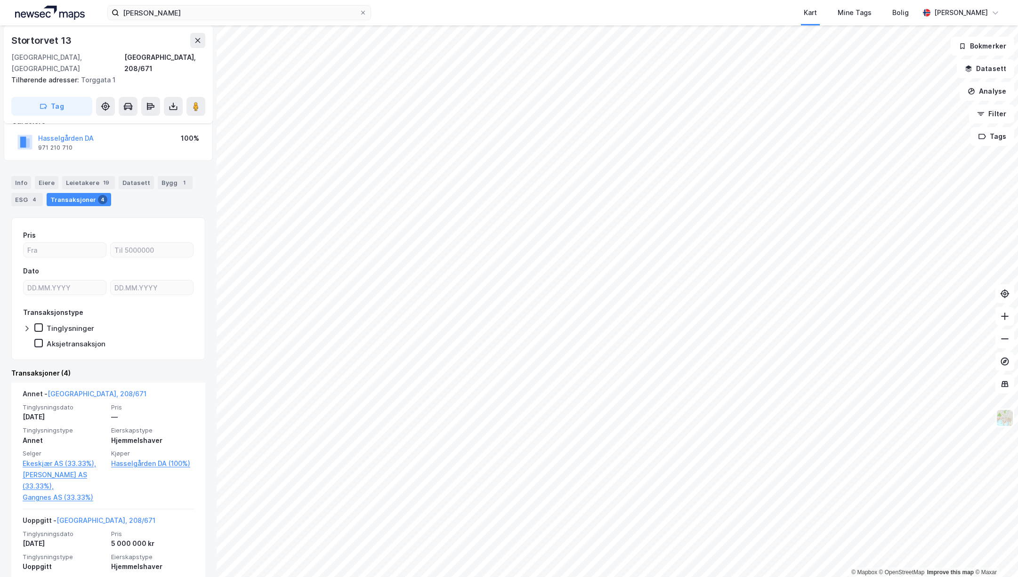
scroll to position [68, 0]
click at [49, 173] on div "Eiere" at bounding box center [47, 179] width 24 height 13
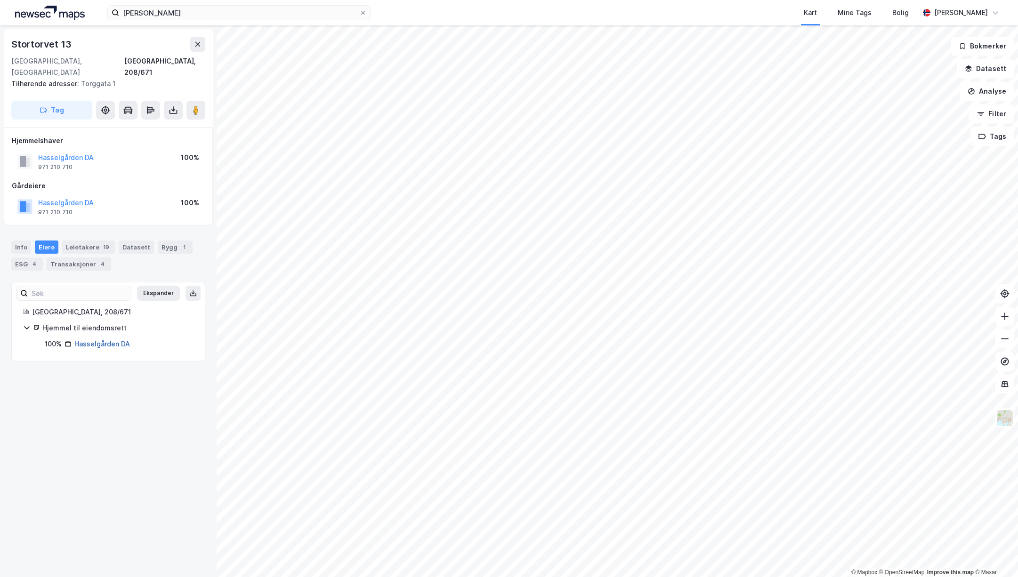
click at [97, 340] on link "Hasselgården DA" at bounding box center [102, 344] width 56 height 8
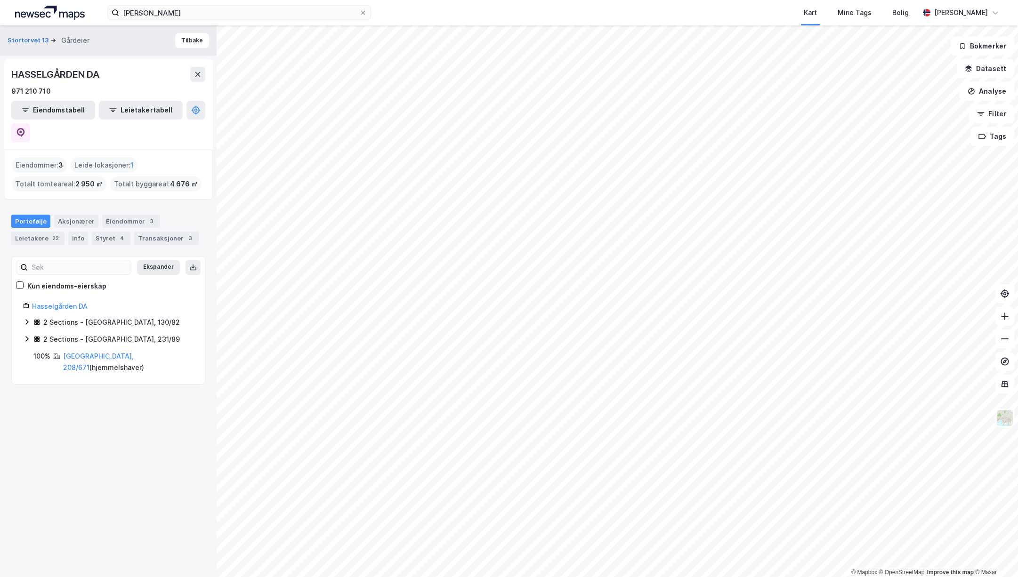
click at [27, 336] on icon at bounding box center [26, 339] width 3 height 6
click at [27, 318] on icon at bounding box center [27, 322] width 8 height 8
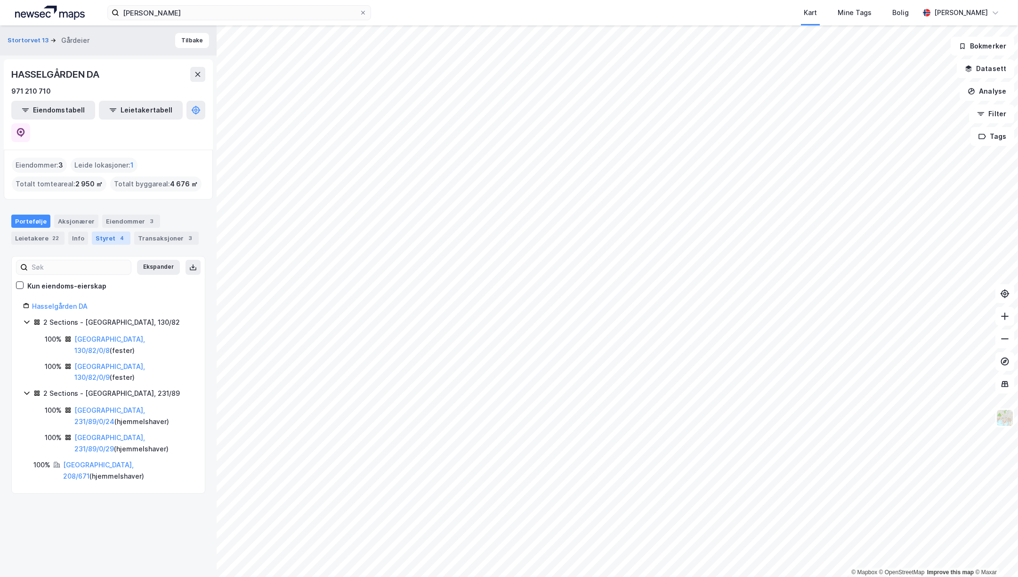
click at [104, 232] on div "Styret 4" at bounding box center [111, 238] width 39 height 13
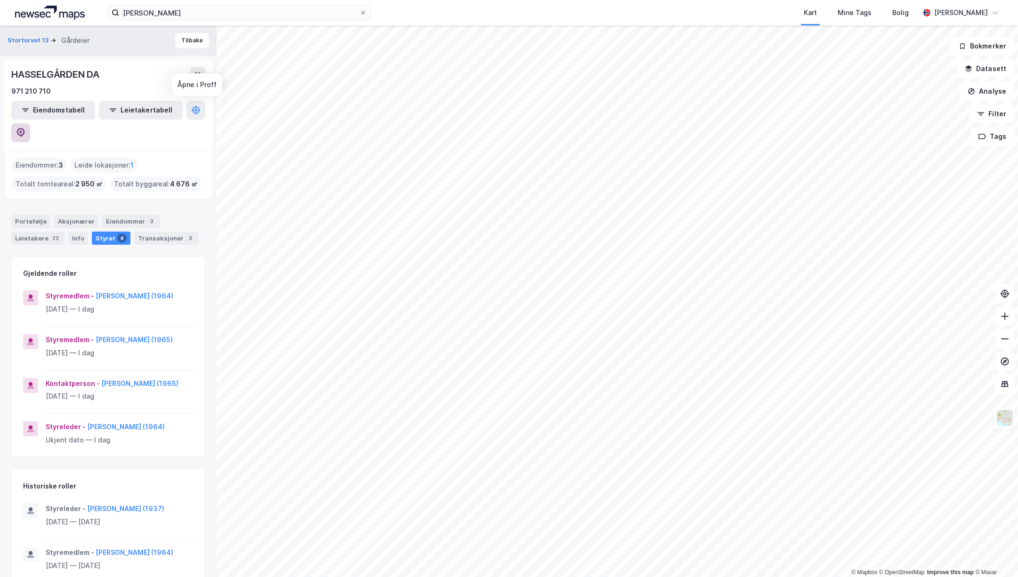
click at [30, 123] on button at bounding box center [20, 132] width 19 height 19
click at [164, 13] on input "[PERSON_NAME]" at bounding box center [239, 13] width 240 height 14
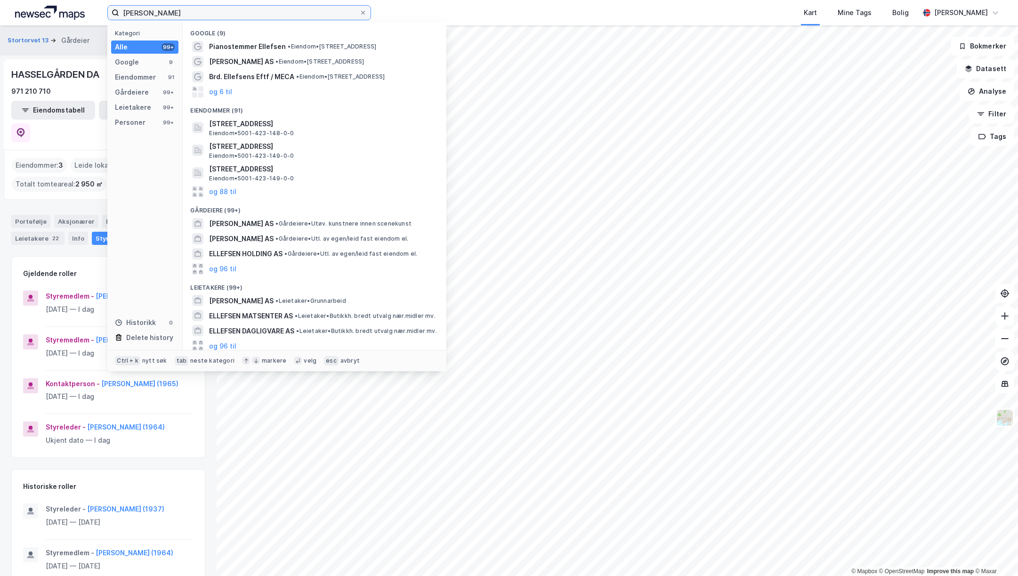
type input "[PERSON_NAME]"
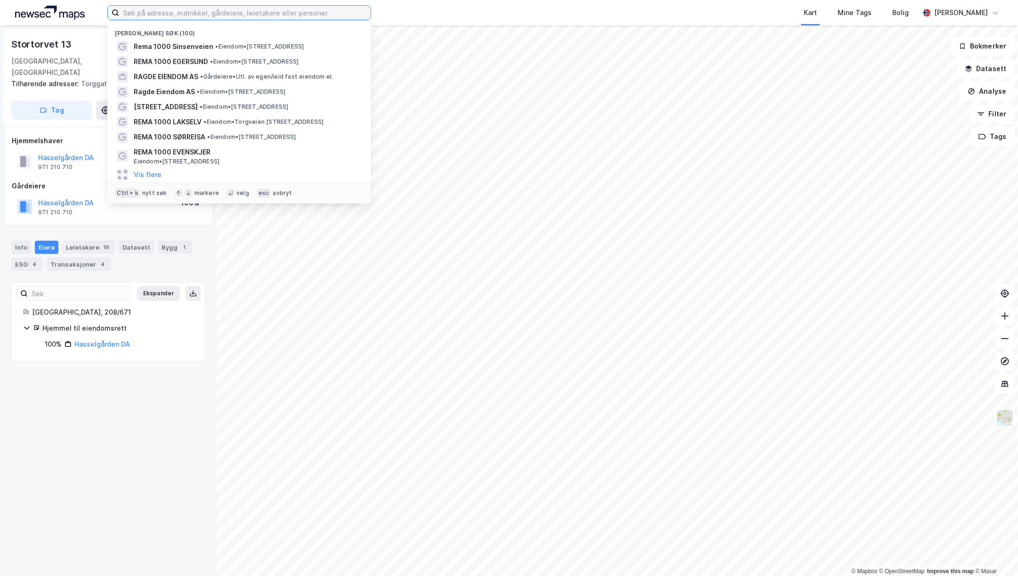
click at [181, 12] on input at bounding box center [244, 13] width 251 height 14
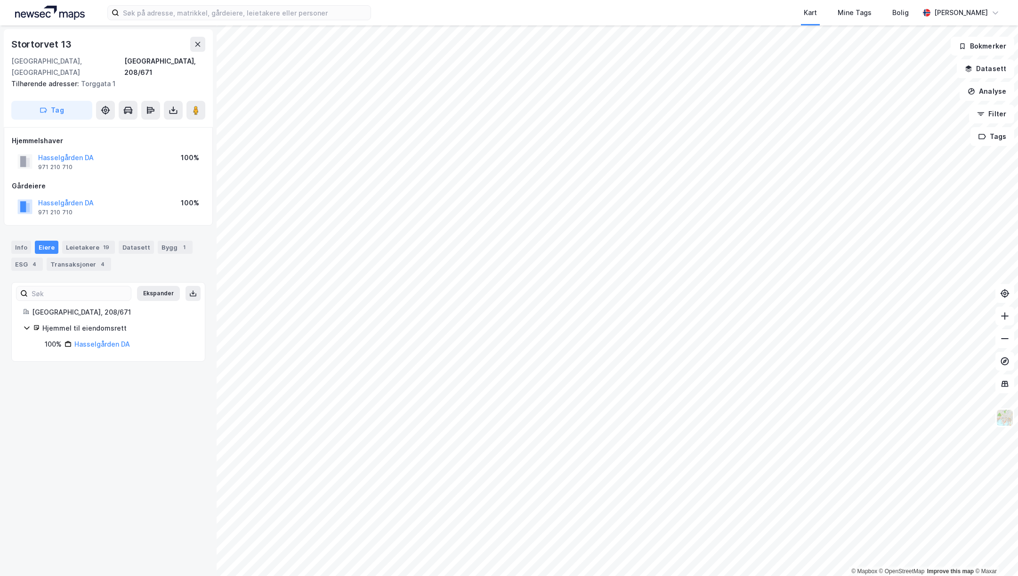
click at [744, 17] on div "Kart Mine Tags Bolig" at bounding box center [667, 12] width 503 height 25
click at [83, 257] on div "Transaksjoner 4" at bounding box center [79, 263] width 64 height 13
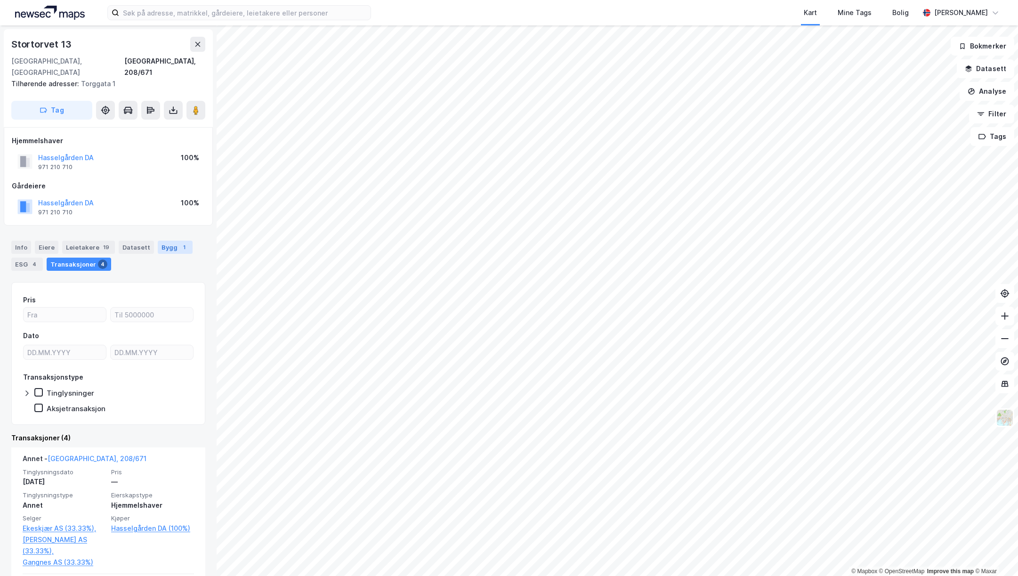
click at [163, 241] on div "Bygg 1" at bounding box center [175, 247] width 35 height 13
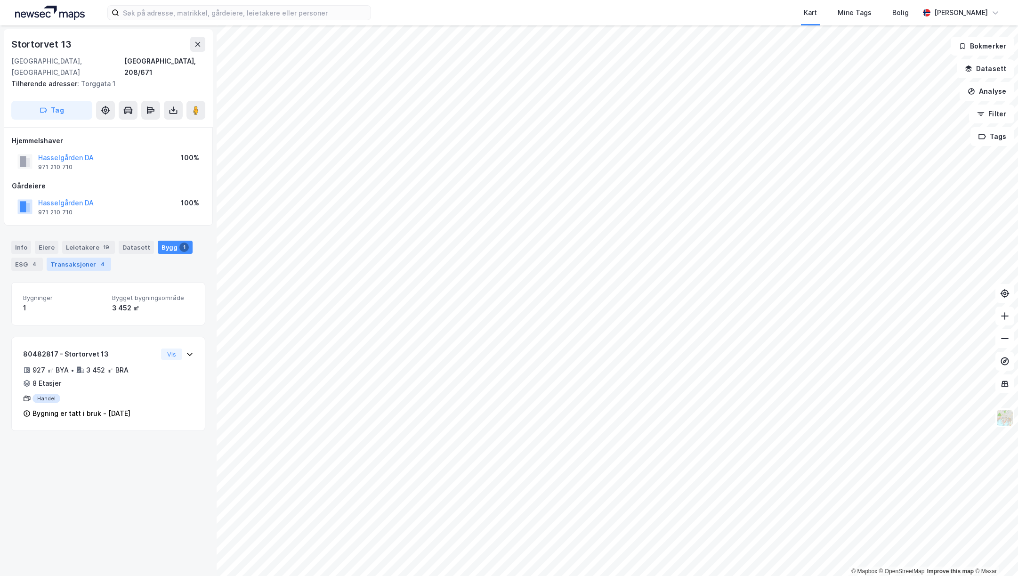
click at [98, 259] on div "4" at bounding box center [102, 263] width 9 height 9
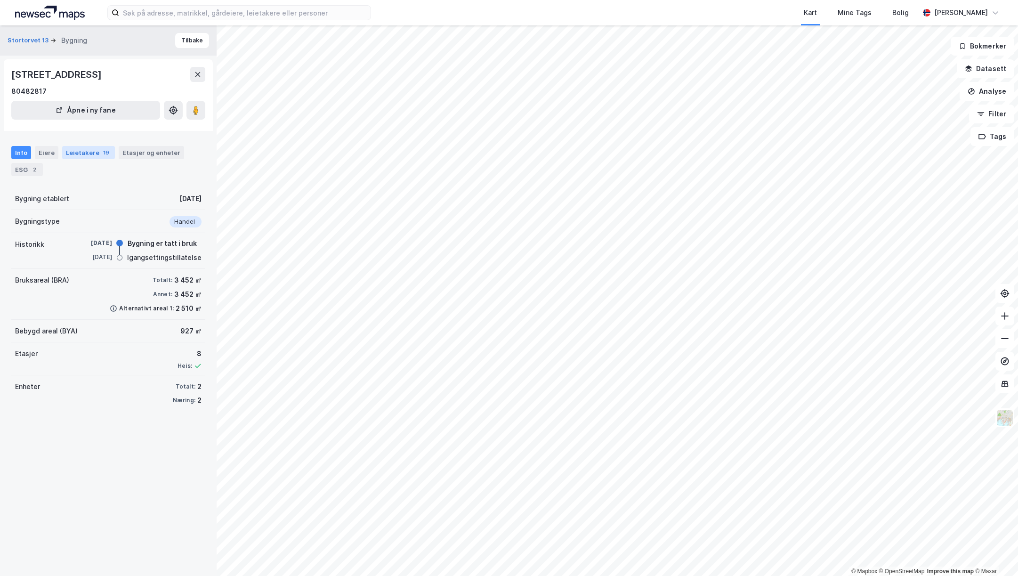
click at [95, 153] on div "Leietakere 19" at bounding box center [88, 152] width 53 height 13
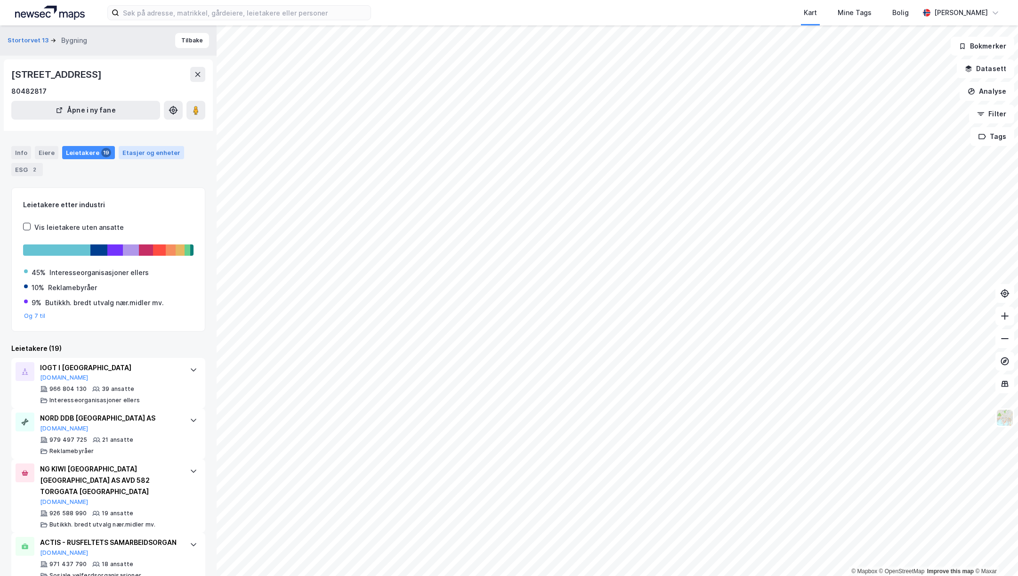
click at [148, 152] on div "Etasjer og enheter" at bounding box center [151, 152] width 58 height 8
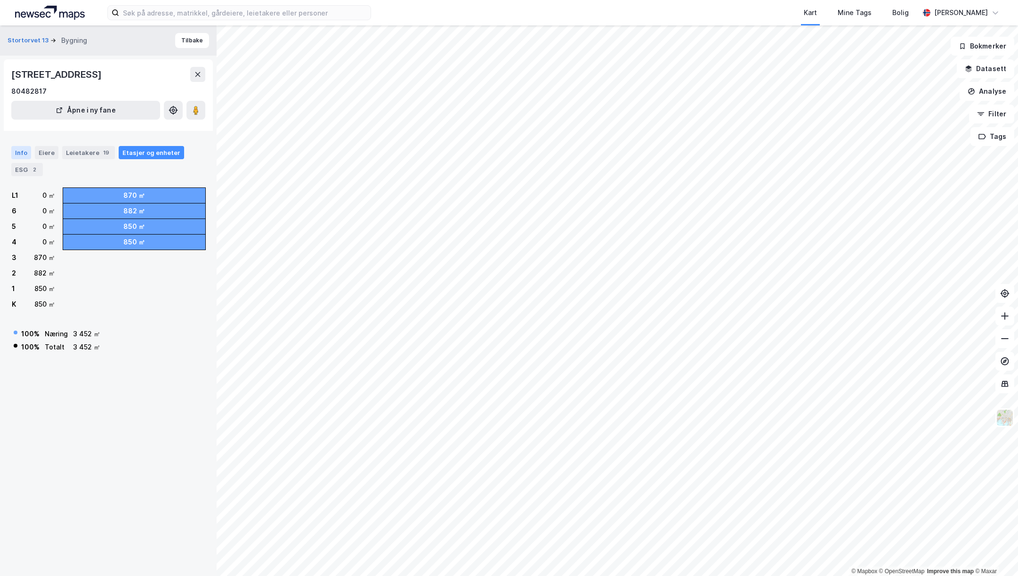
click at [24, 151] on div "Info" at bounding box center [21, 152] width 20 height 13
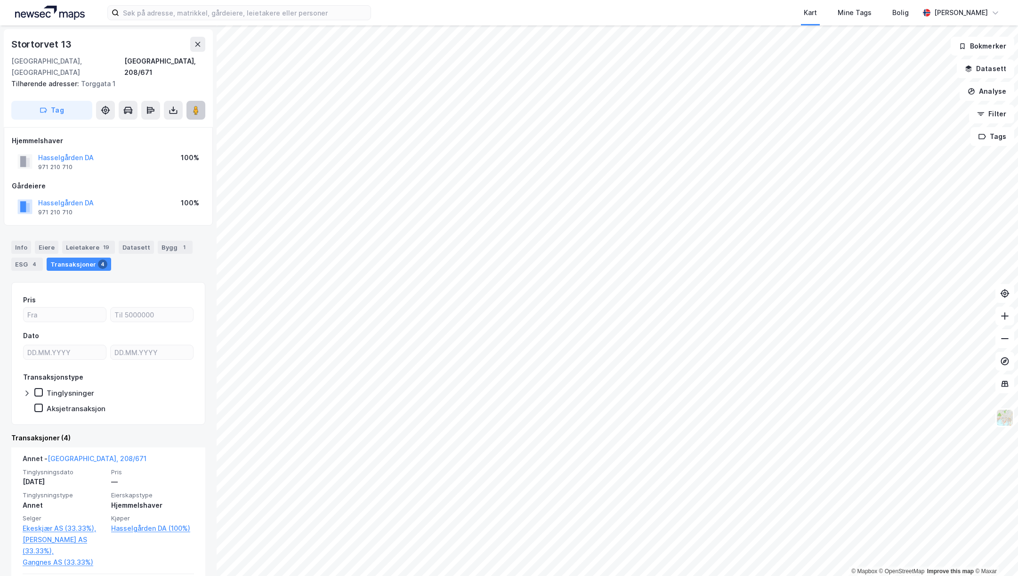
click at [192, 105] on button at bounding box center [195, 110] width 19 height 19
click at [179, 101] on button at bounding box center [173, 110] width 19 height 19
click at [191, 101] on button at bounding box center [195, 110] width 19 height 19
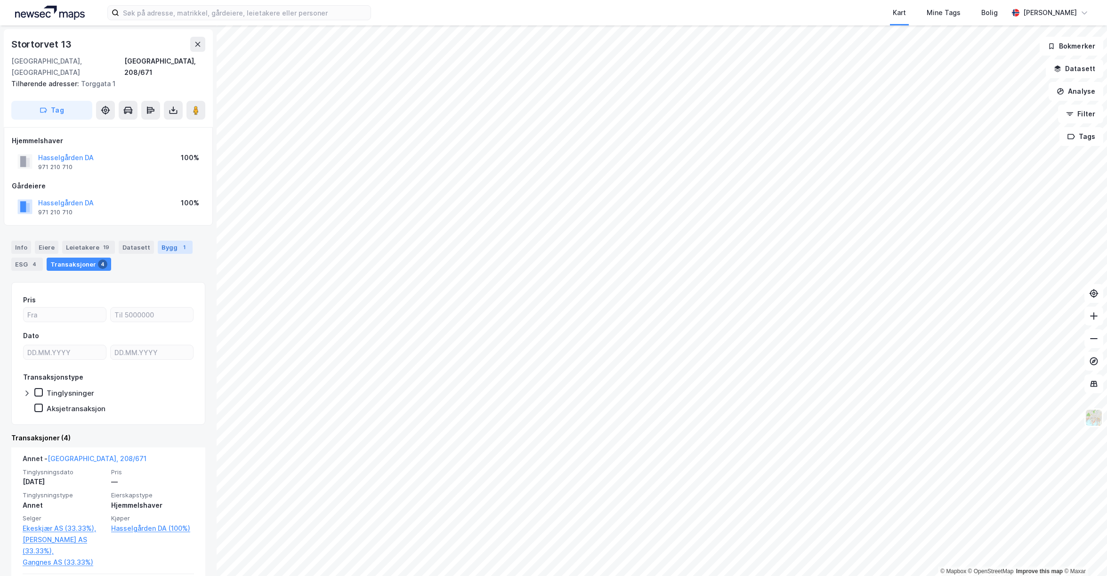
click at [164, 241] on div "Bygg 1" at bounding box center [175, 247] width 35 height 13
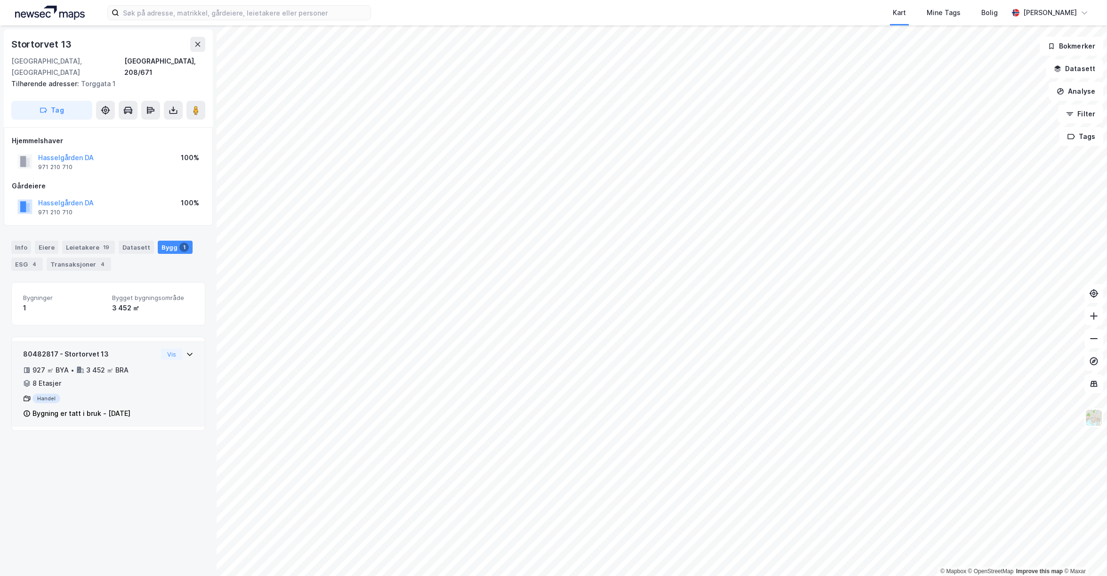
click at [187, 350] on icon at bounding box center [190, 354] width 8 height 8
click at [163, 348] on button "Vis" at bounding box center [171, 353] width 21 height 11
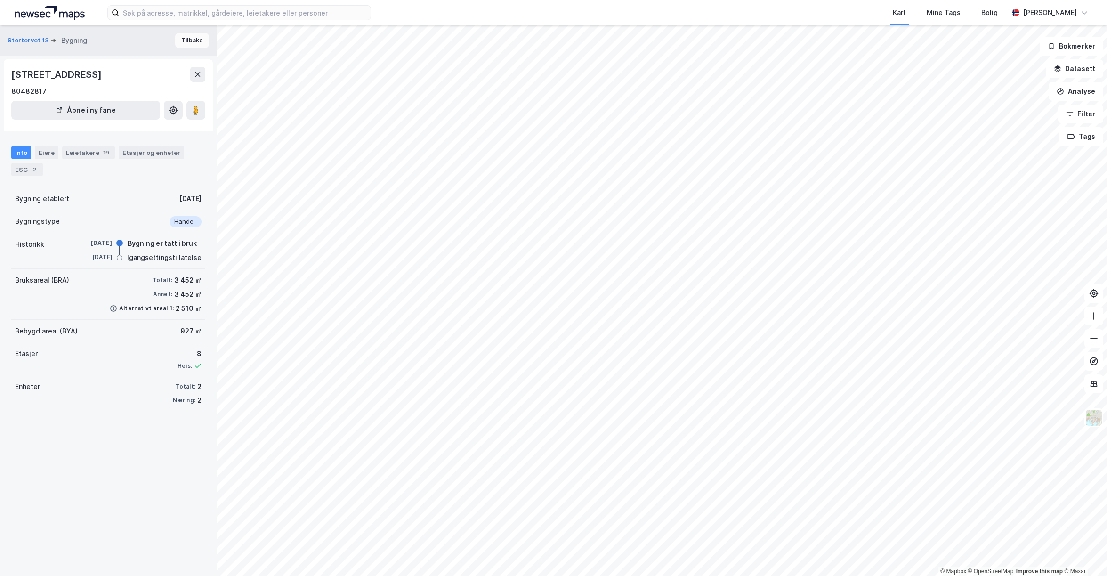
click at [193, 38] on button "Tilbake" at bounding box center [192, 40] width 34 height 15
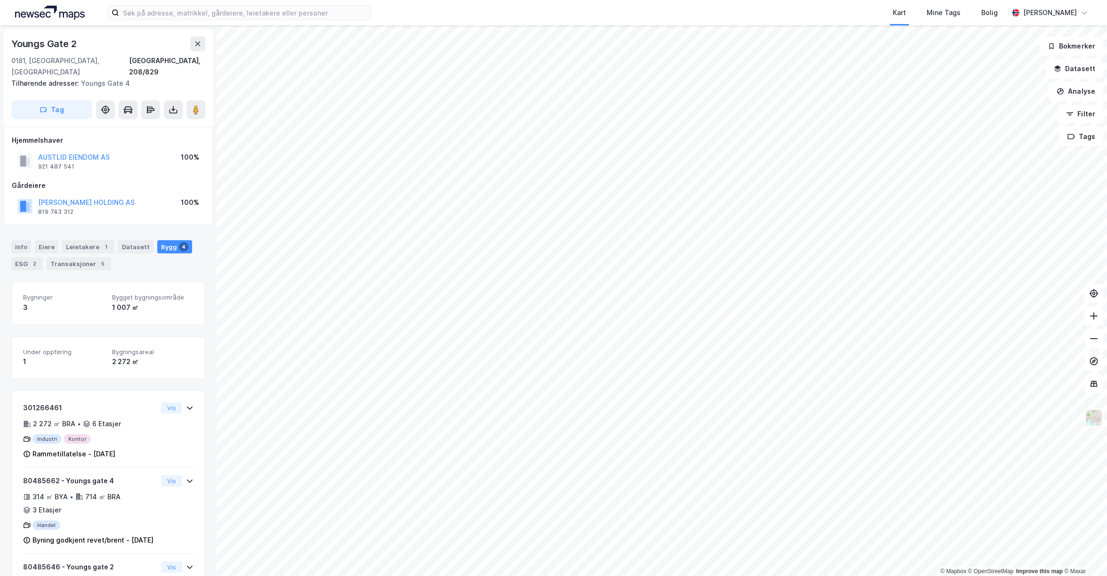
scroll to position [151, 0]
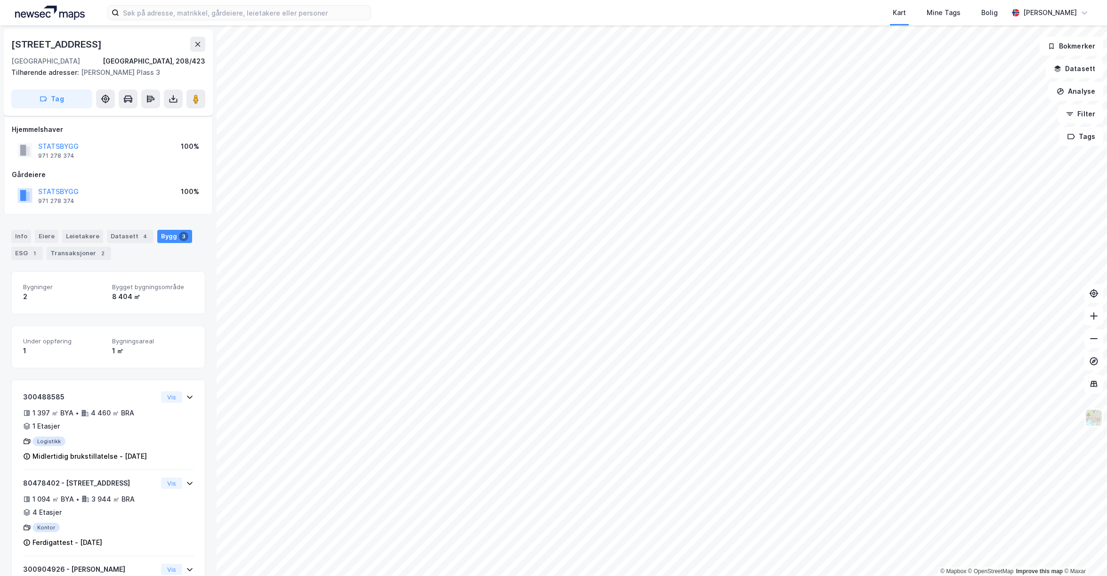
scroll to position [79, 0]
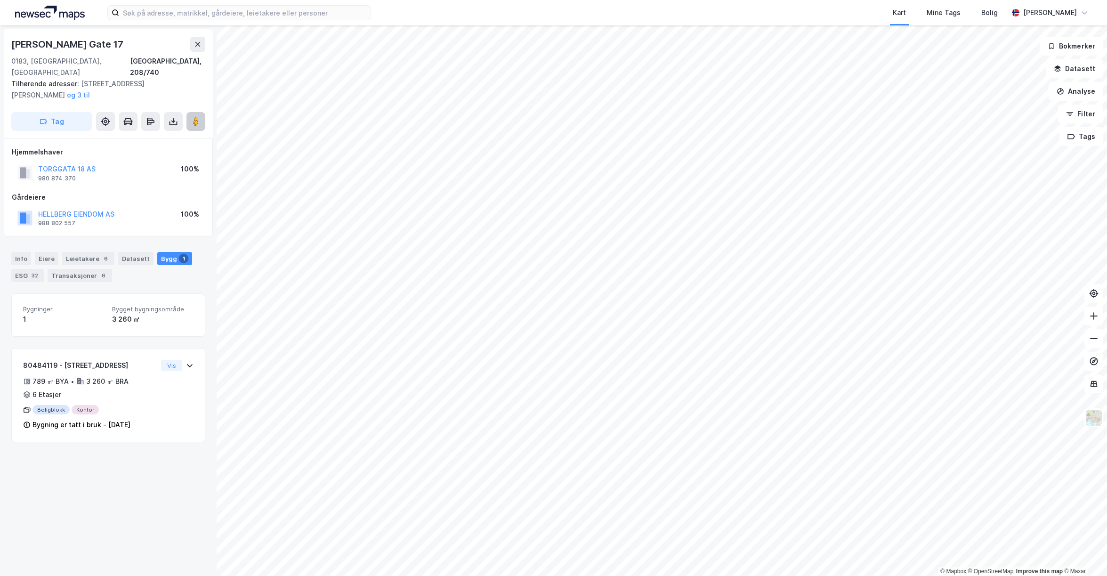
click at [197, 117] on image at bounding box center [196, 121] width 6 height 9
click at [77, 252] on div "Leietakere 6" at bounding box center [88, 258] width 52 height 13
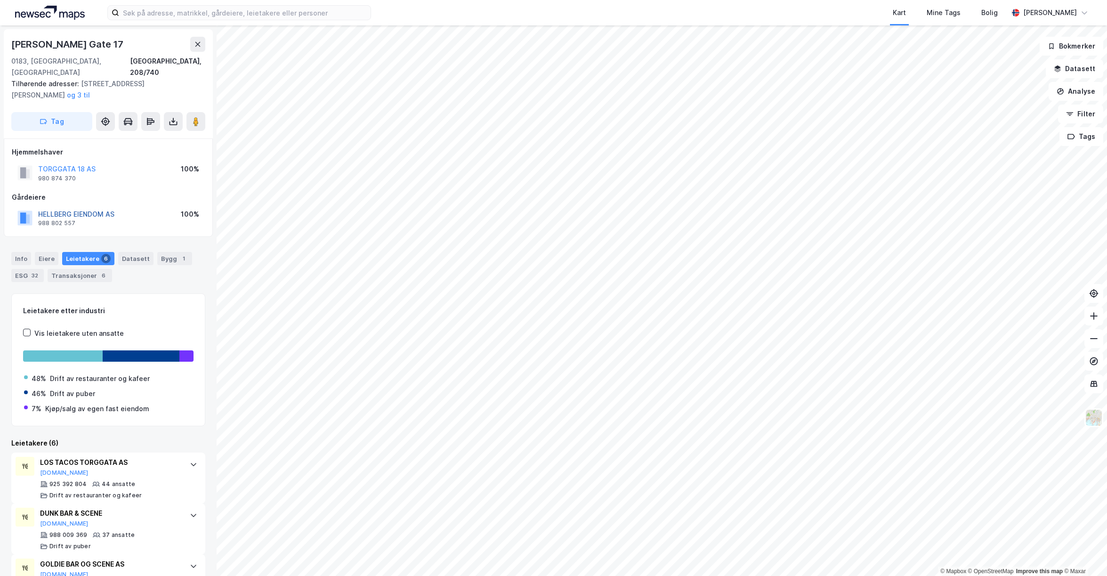
click at [0, 0] on button "HELLBERG EIENDOM AS" at bounding box center [0, 0] width 0 height 0
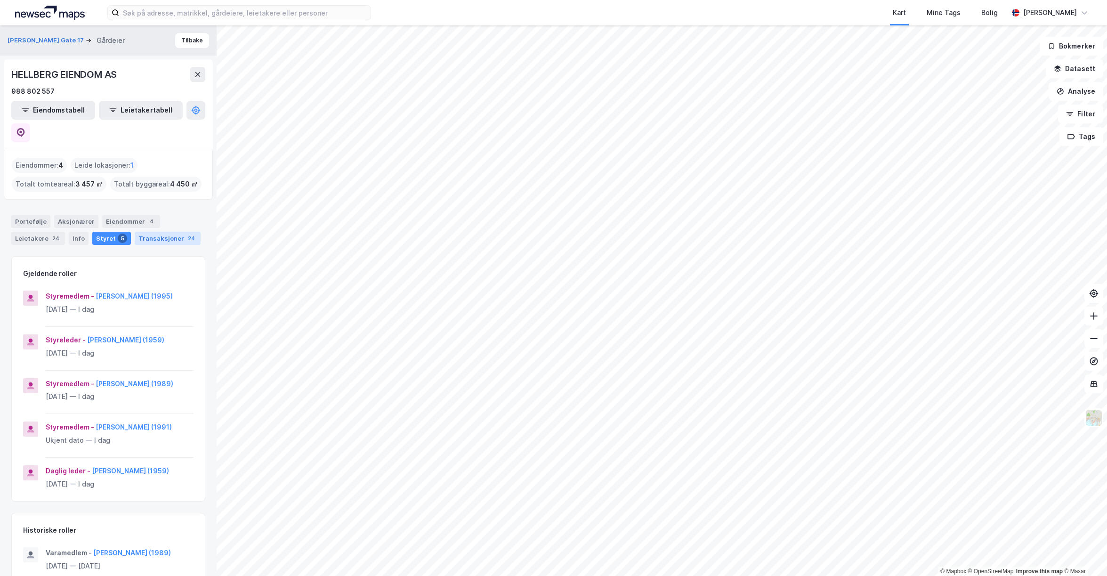
click at [157, 232] on div "Transaksjoner 24" at bounding box center [168, 238] width 66 height 13
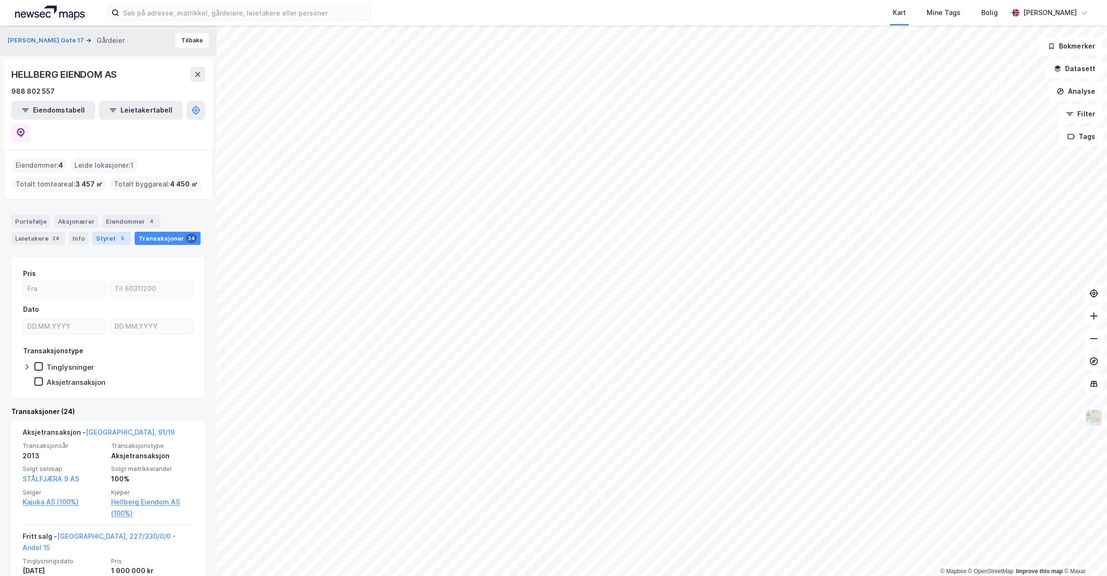
click at [113, 232] on div "Styret 5" at bounding box center [111, 238] width 39 height 13
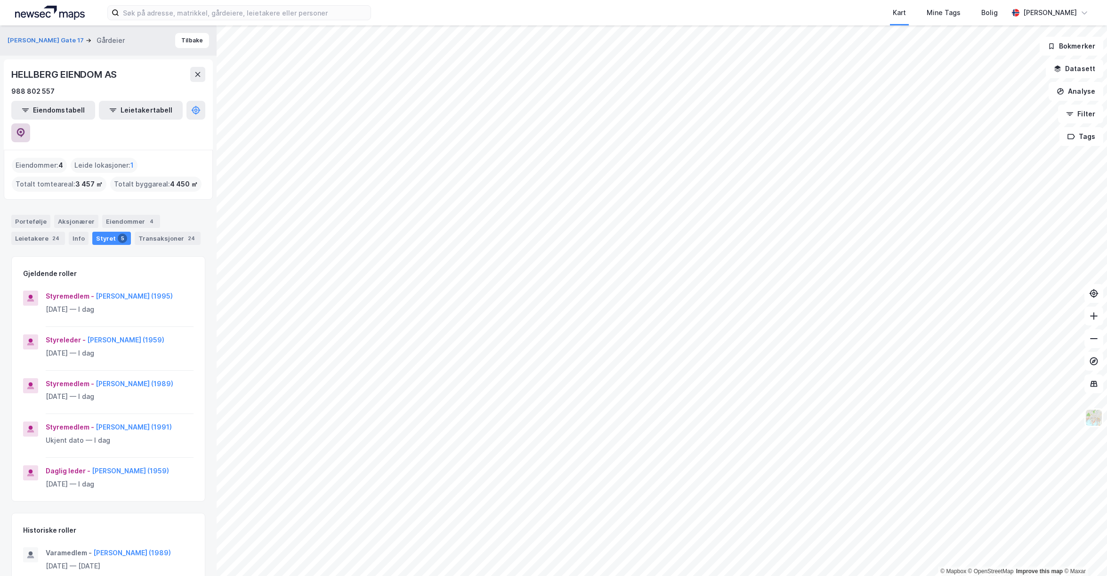
click at [25, 128] on icon at bounding box center [21, 132] width 8 height 9
click at [32, 215] on div "Portefølje" at bounding box center [30, 221] width 39 height 13
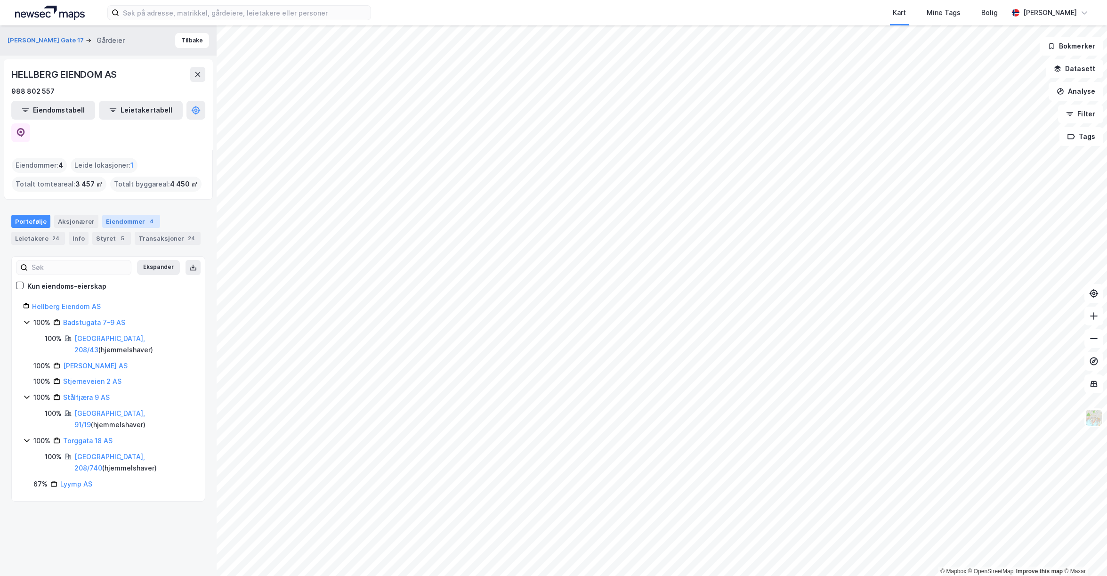
click at [133, 215] on div "Eiendommer 4" at bounding box center [131, 221] width 58 height 13
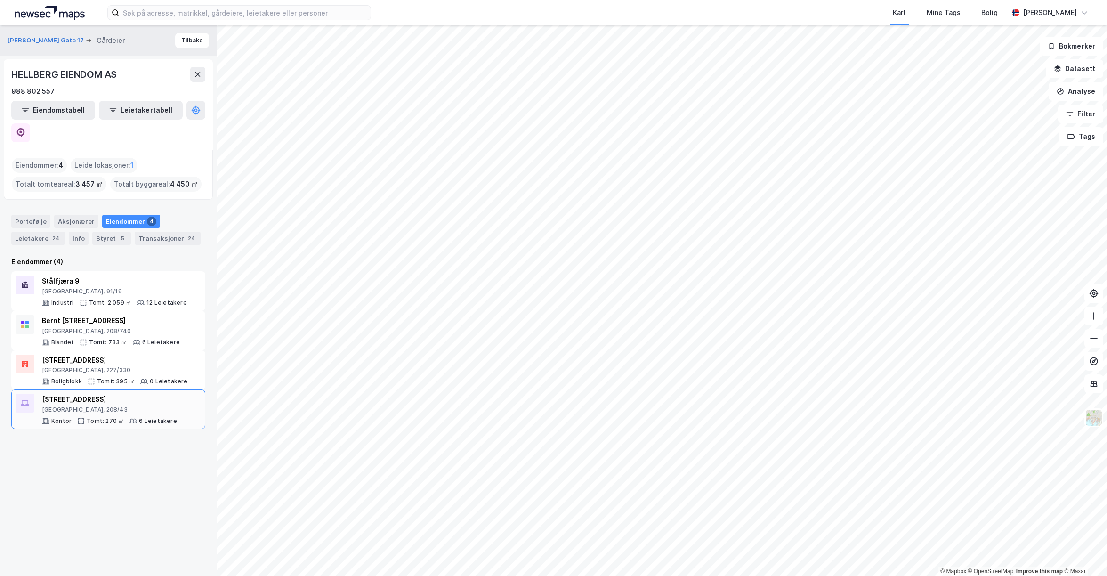
click at [149, 394] on div "[STREET_ADDRESS], 208/43 Kontor Tomt: 270 ㎡ 6 Leietakere" at bounding box center [109, 409] width 135 height 31
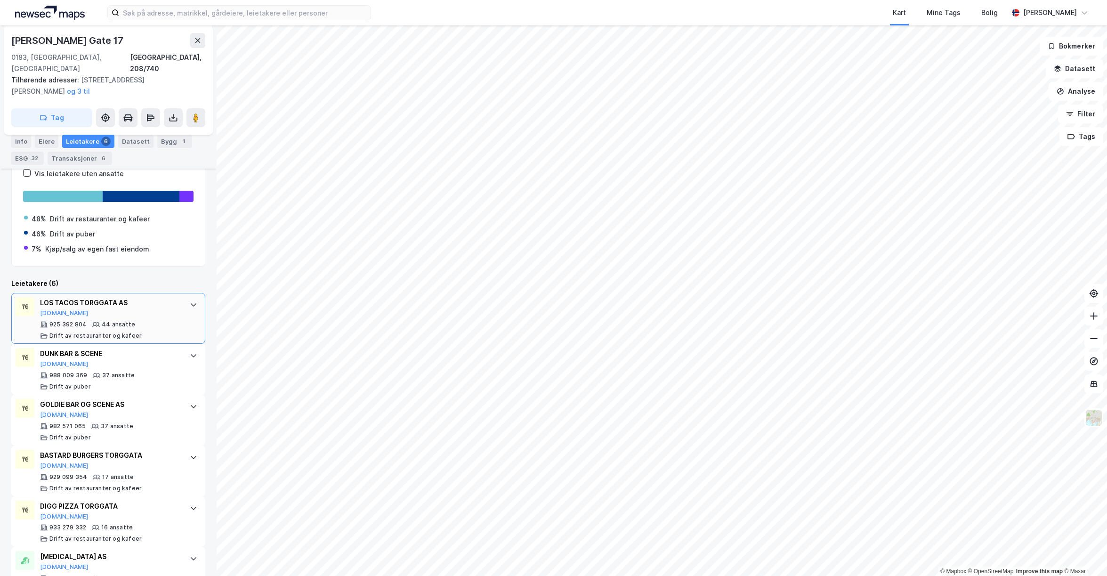
scroll to position [182, 0]
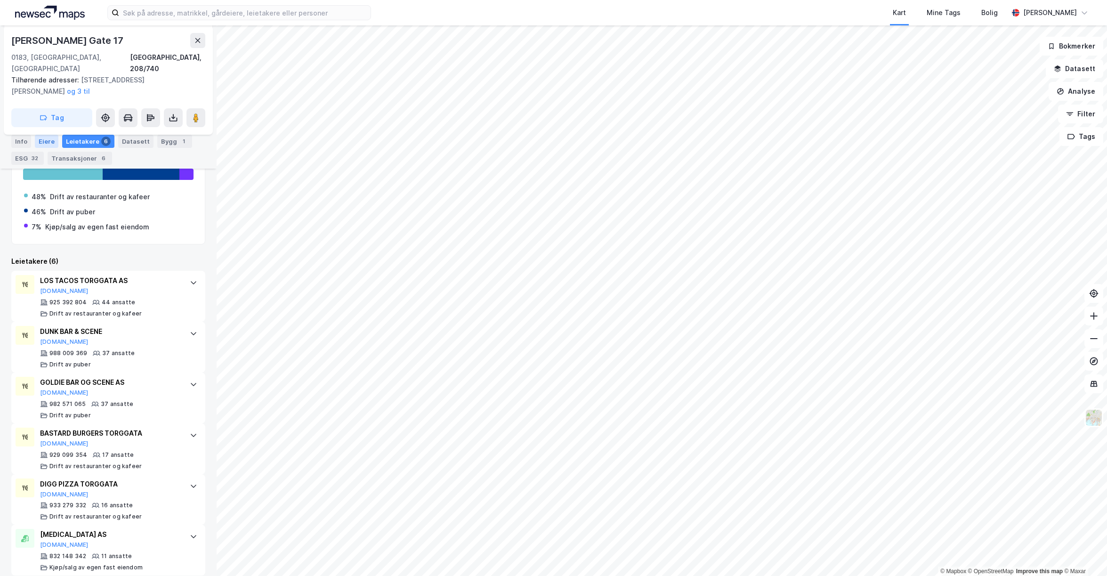
click at [39, 139] on div "Eiere" at bounding box center [47, 141] width 24 height 13
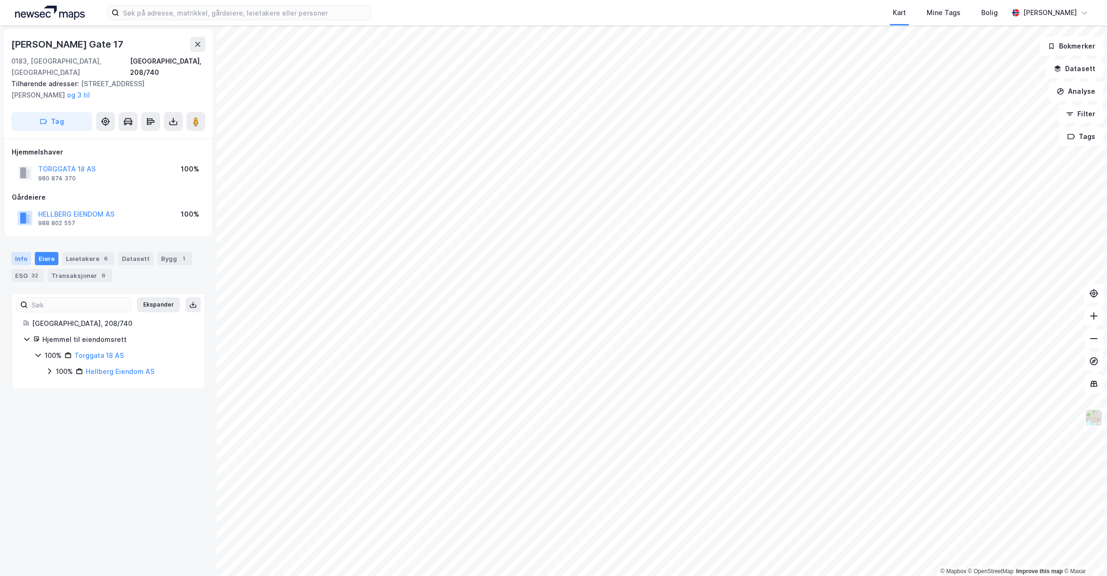
click at [19, 252] on div "Info" at bounding box center [21, 258] width 20 height 13
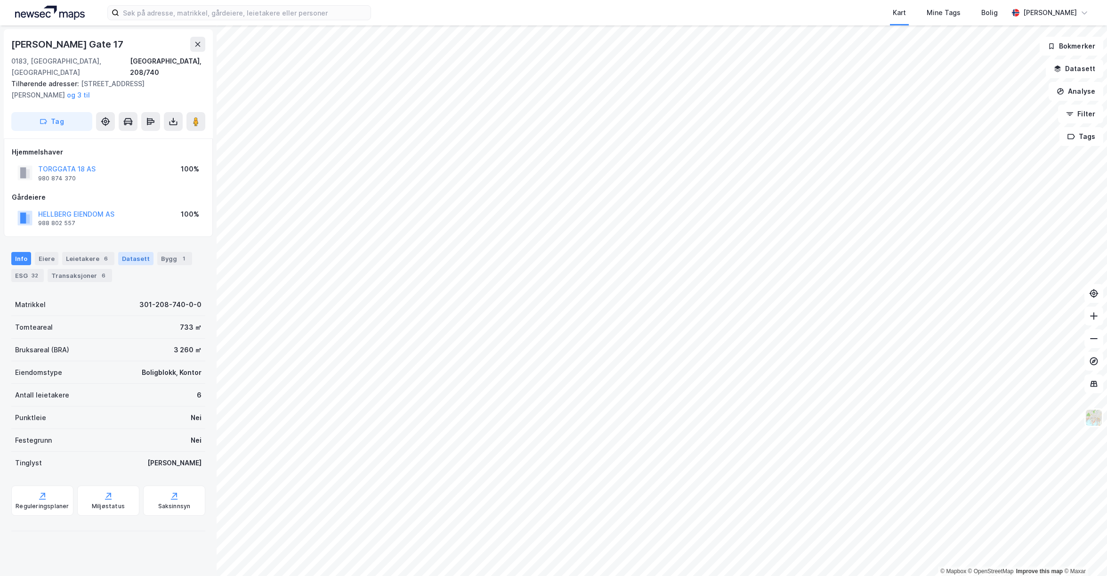
click at [121, 252] on div "Datasett" at bounding box center [135, 258] width 35 height 13
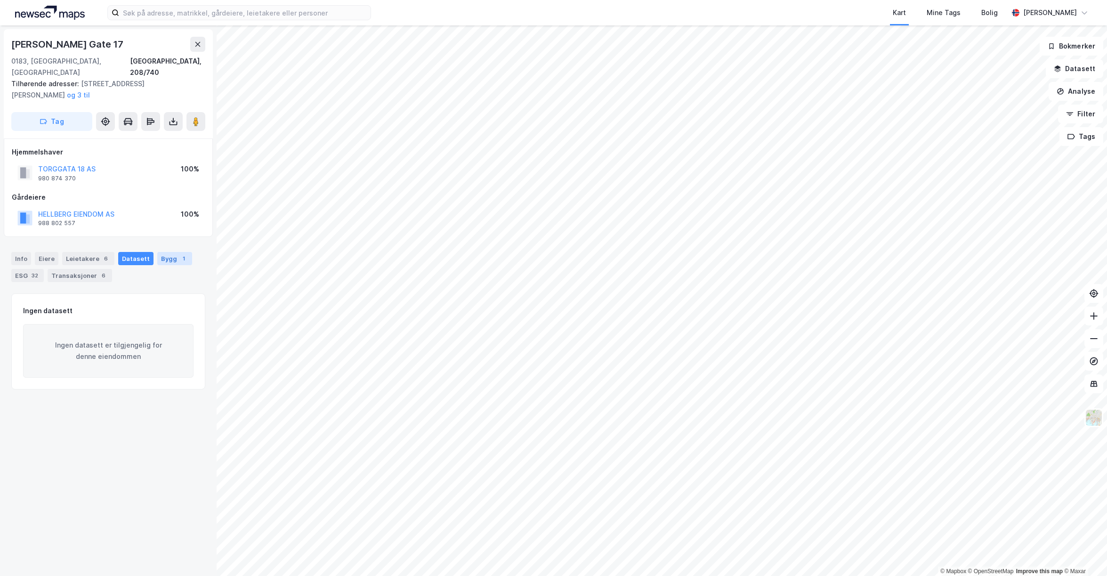
click at [179, 254] on div "1" at bounding box center [183, 258] width 9 height 9
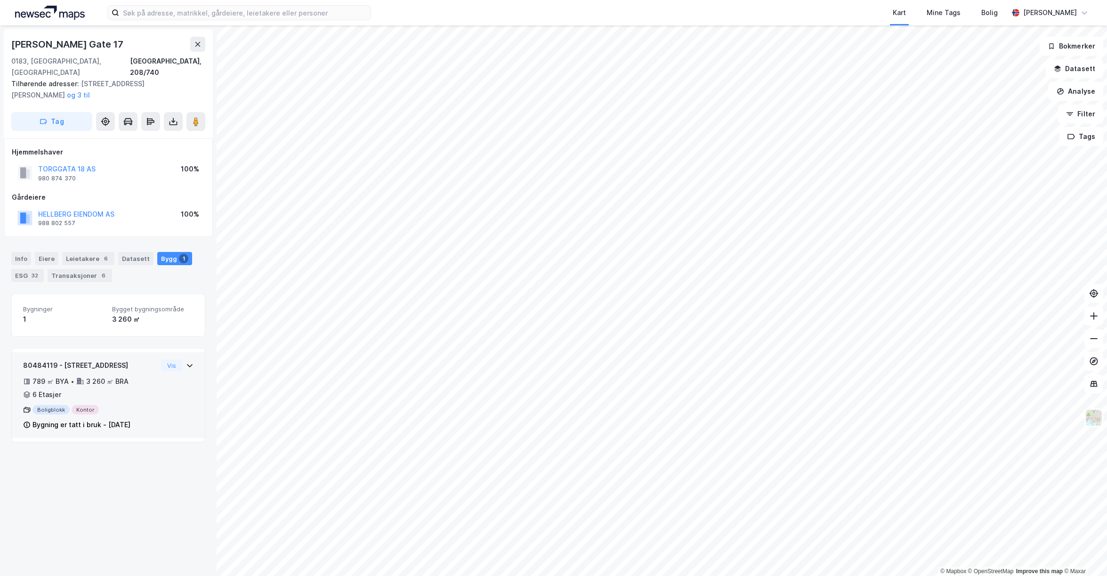
click at [186, 362] on icon at bounding box center [190, 366] width 8 height 8
click at [34, 271] on div "32" at bounding box center [35, 275] width 10 height 9
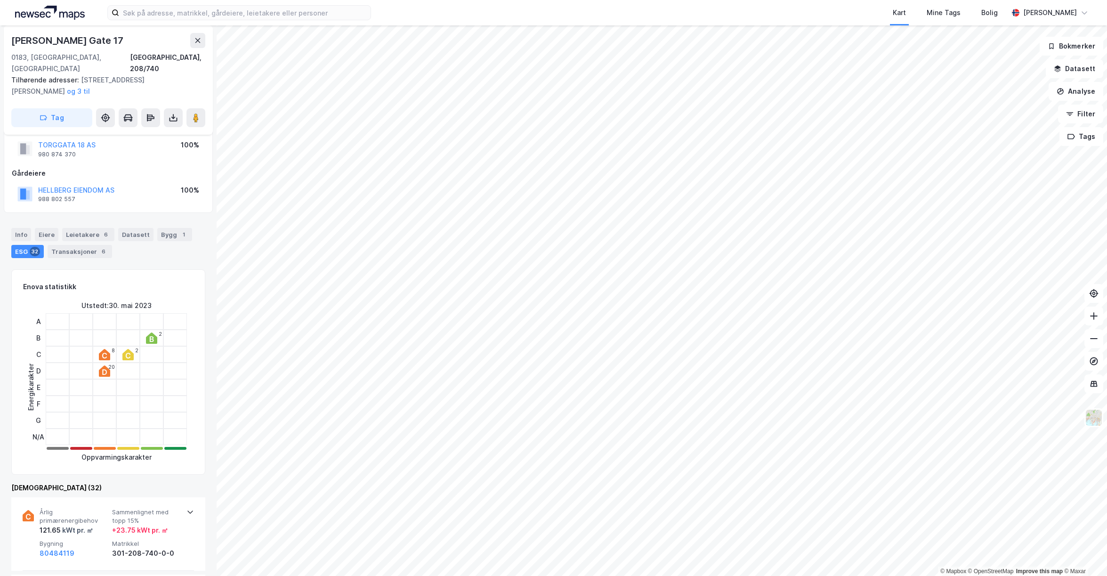
scroll to position [34, 0]
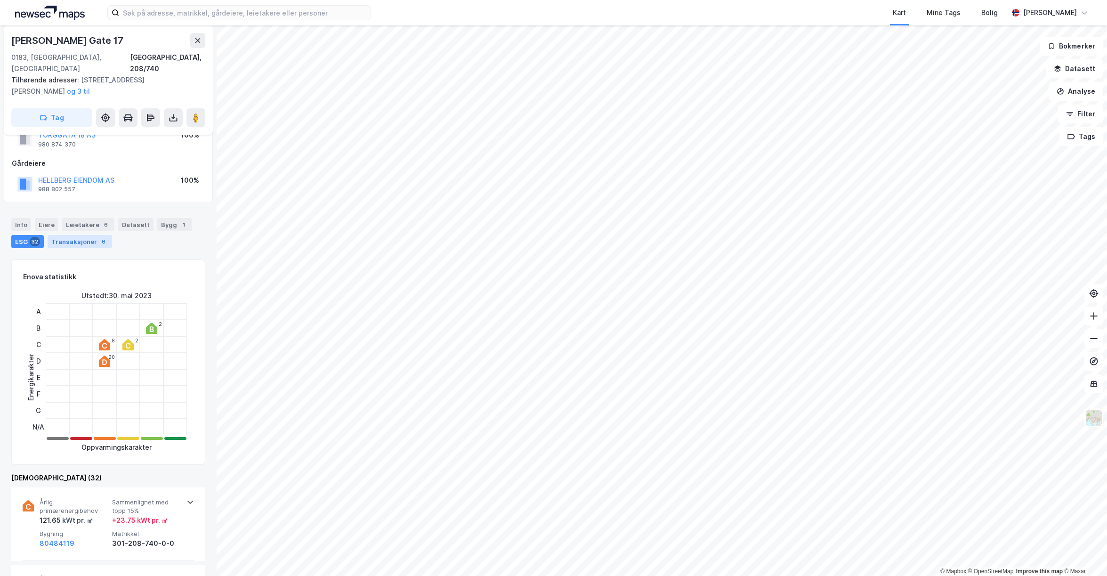
click at [72, 235] on div "Transaksjoner 6" at bounding box center [80, 241] width 64 height 13
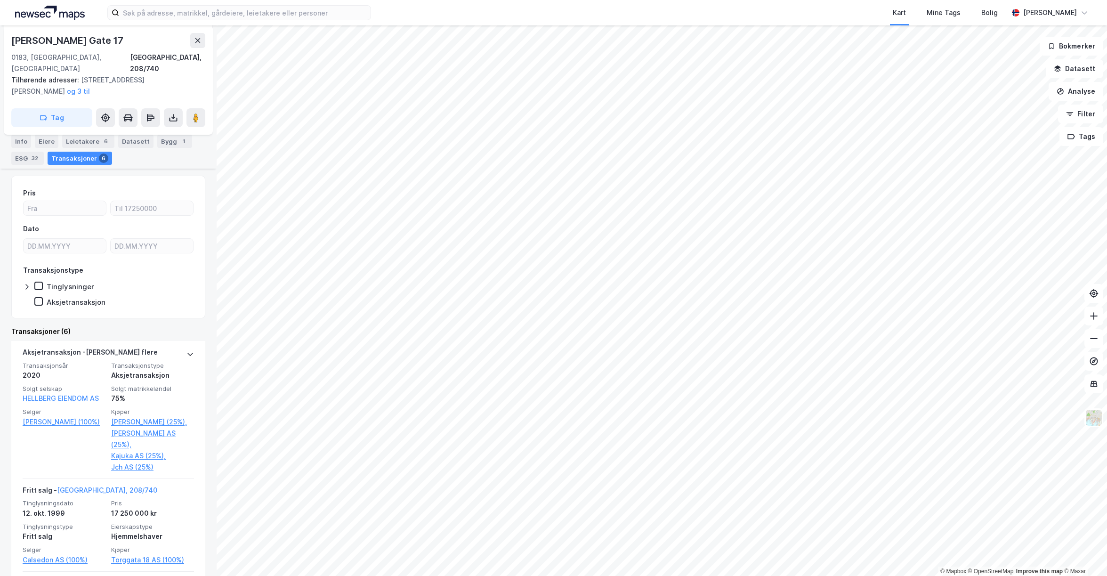
scroll to position [136, 0]
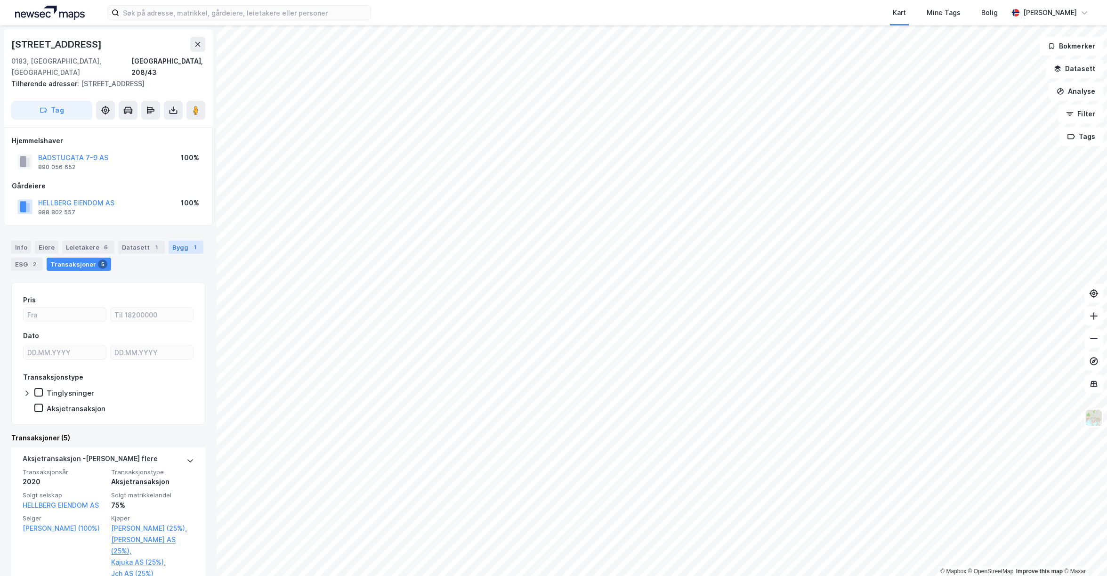
click at [171, 241] on div "Bygg 1" at bounding box center [186, 247] width 35 height 13
